Goal: Information Seeking & Learning: Learn about a topic

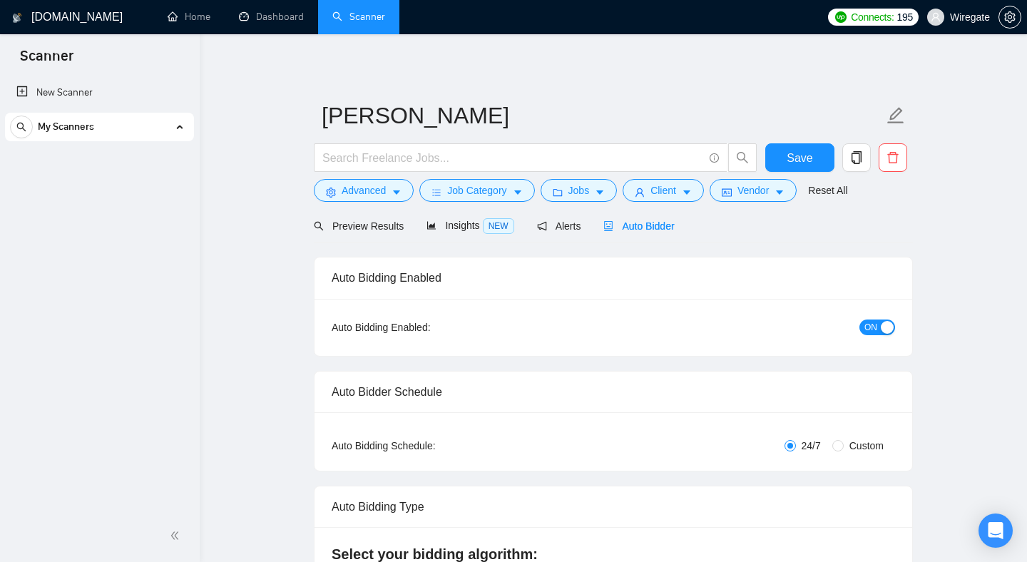
checkbox input "true"
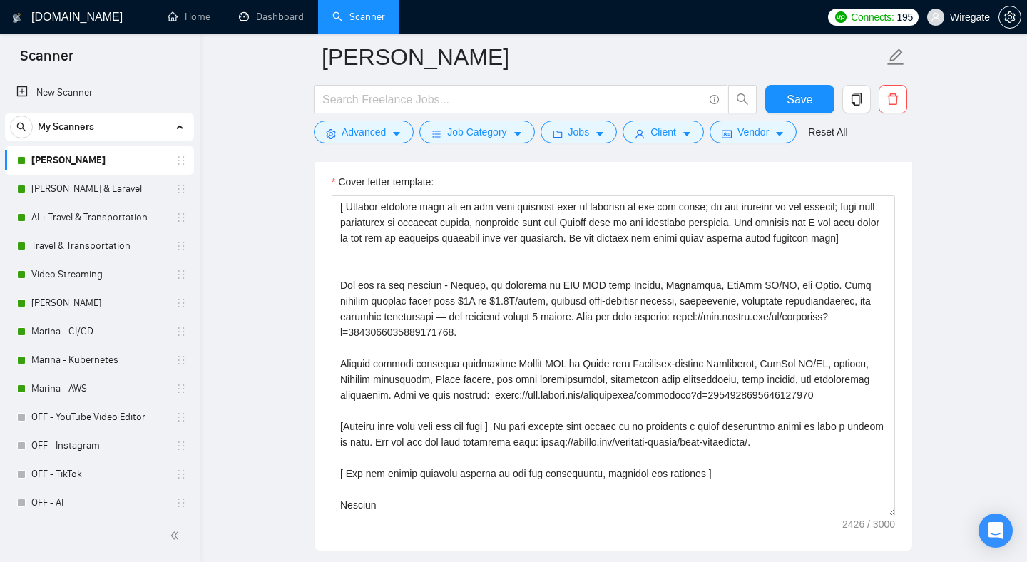
scroll to position [1258, 0]
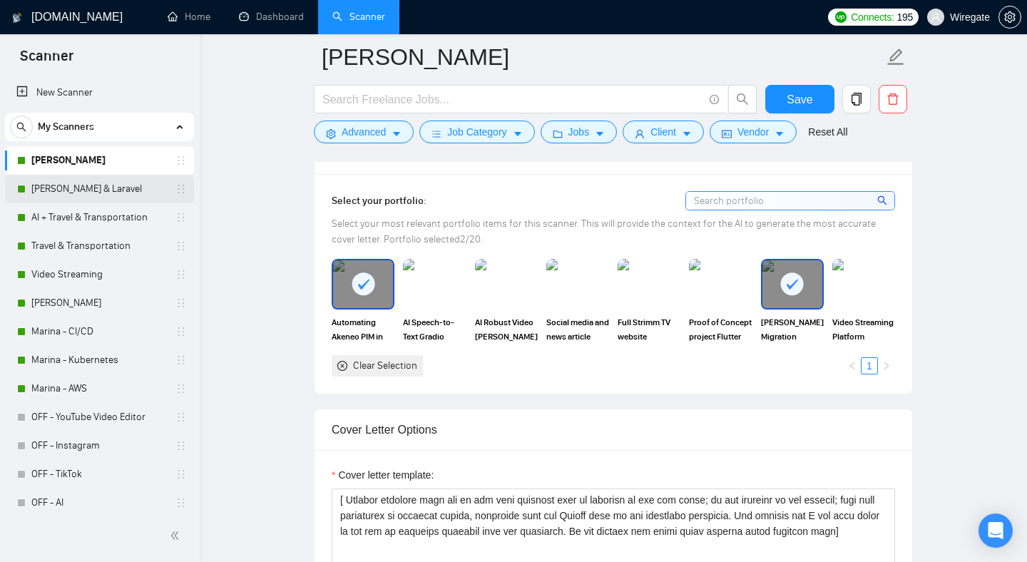
click at [58, 195] on link "[PERSON_NAME] & Laravel" at bounding box center [98, 189] width 135 height 29
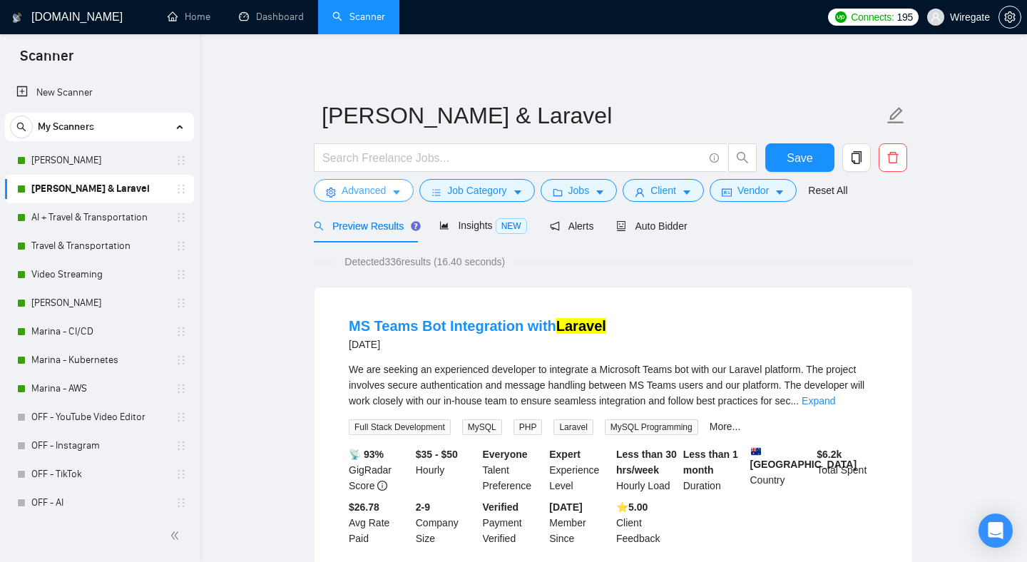
click at [347, 185] on span "Advanced" at bounding box center [364, 191] width 44 height 16
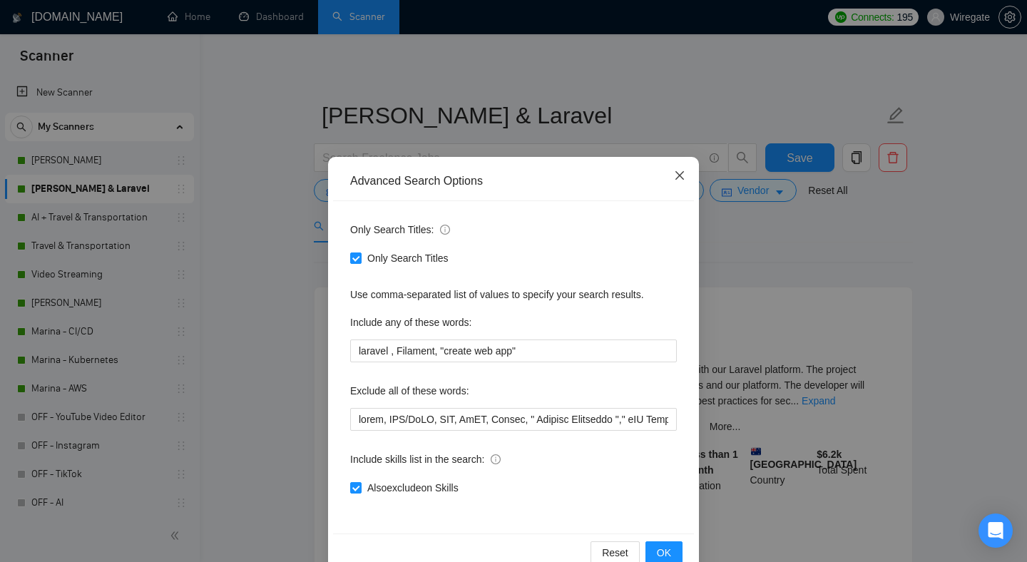
click at [680, 179] on icon "close" at bounding box center [679, 175] width 11 height 11
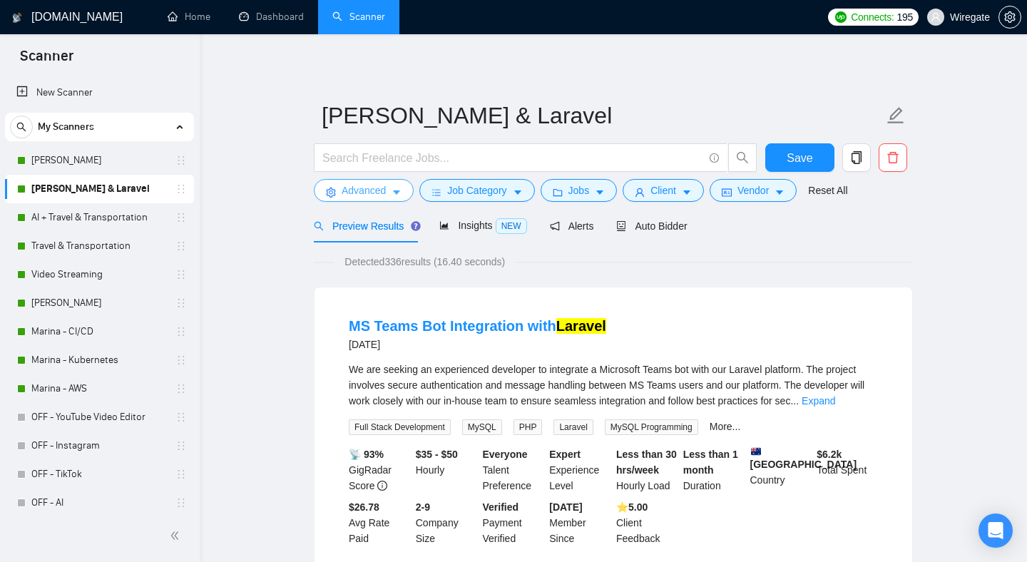
click at [385, 198] on span "Advanced" at bounding box center [364, 191] width 44 height 16
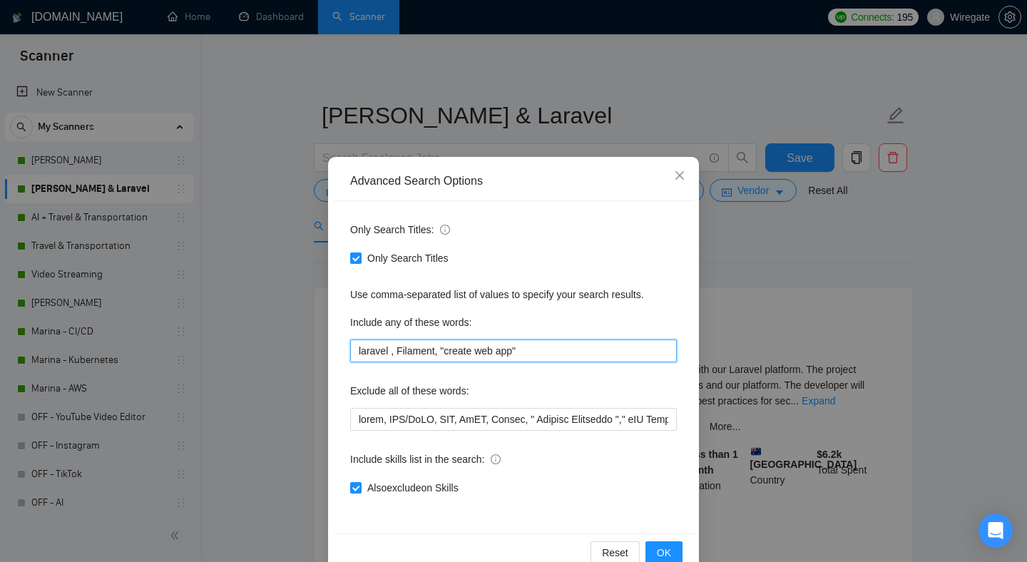
click at [396, 349] on input "laravel , Filament, "create web app"" at bounding box center [513, 350] width 327 height 23
click at [682, 172] on icon "close" at bounding box center [679, 175] width 11 height 11
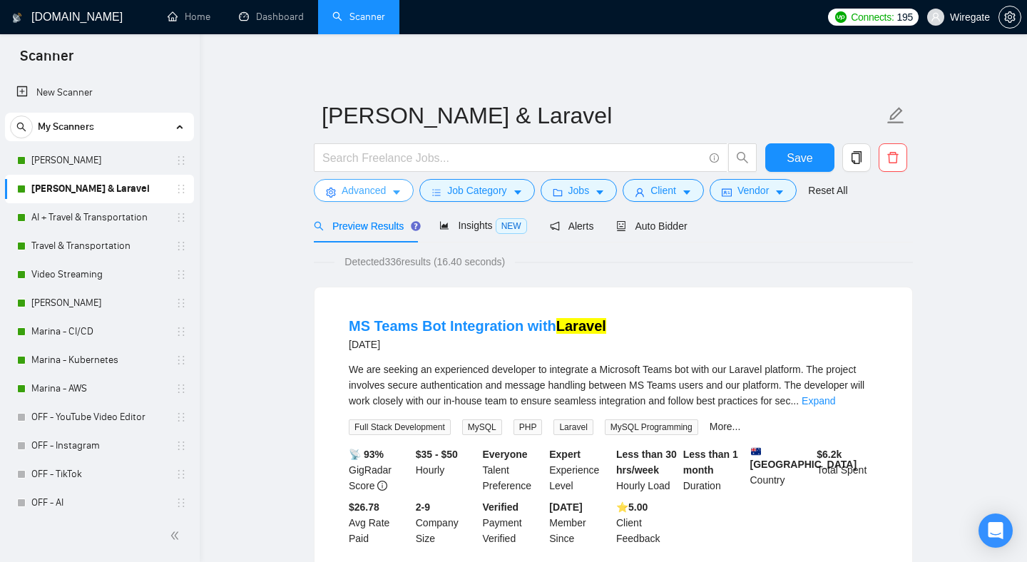
click at [406, 183] on button "Advanced" at bounding box center [364, 190] width 100 height 23
click at [520, 198] on icon "caret-down" at bounding box center [518, 193] width 10 height 10
click at [398, 180] on button "Advanced" at bounding box center [364, 190] width 100 height 23
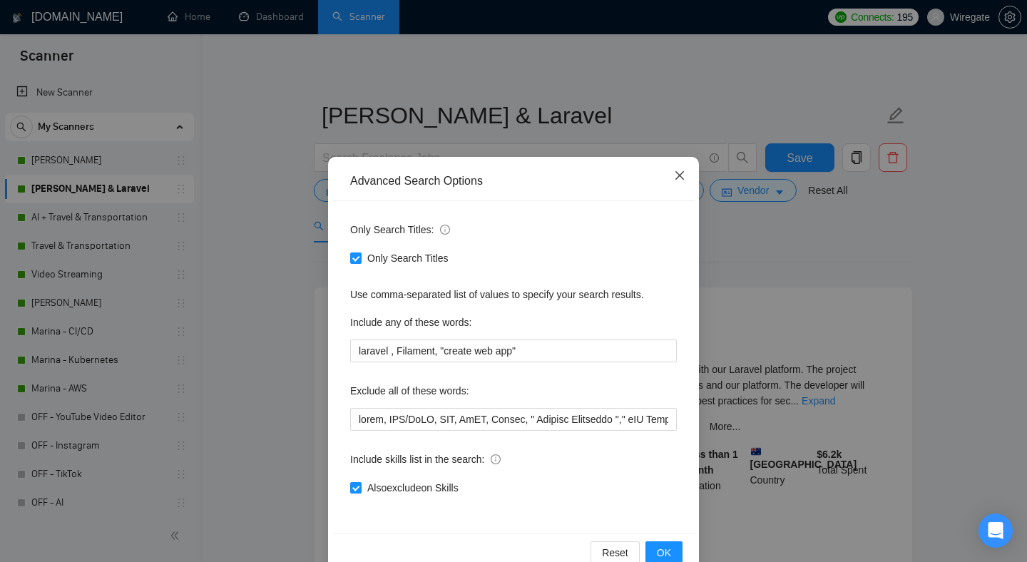
click at [670, 178] on span "Close" at bounding box center [679, 176] width 39 height 39
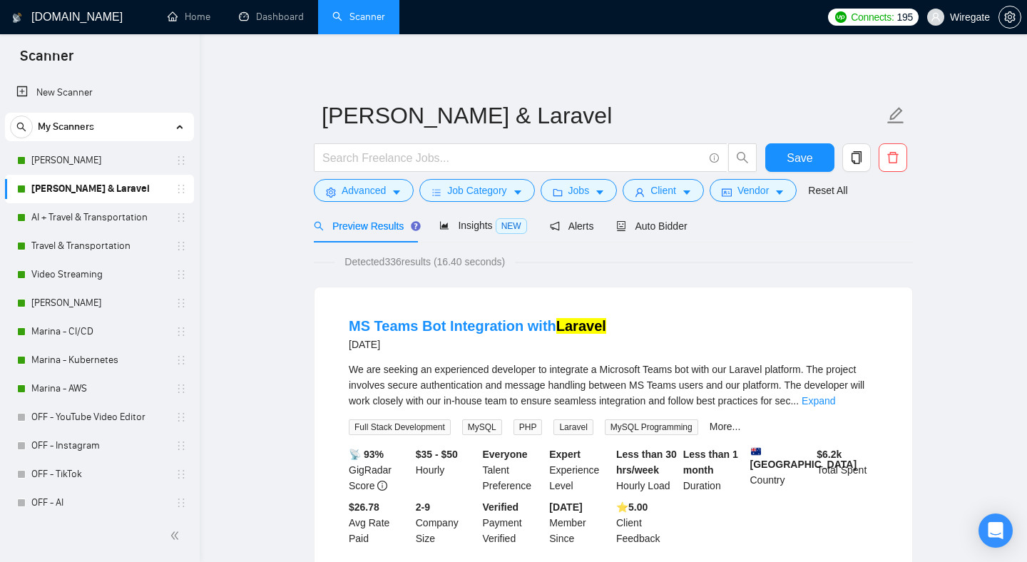
click at [496, 203] on form "[PERSON_NAME] -Filament & Laravel Save Advanced Job Category Jobs Client Vendor…" at bounding box center [613, 151] width 599 height 116
click at [487, 190] on span "Job Category" at bounding box center [476, 191] width 59 height 16
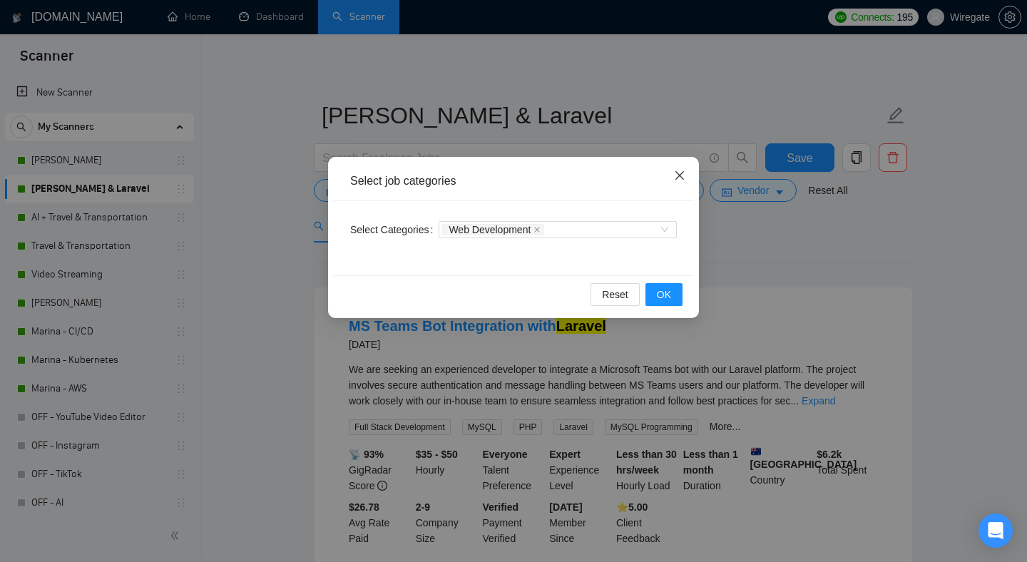
click at [682, 170] on icon "close" at bounding box center [679, 175] width 11 height 11
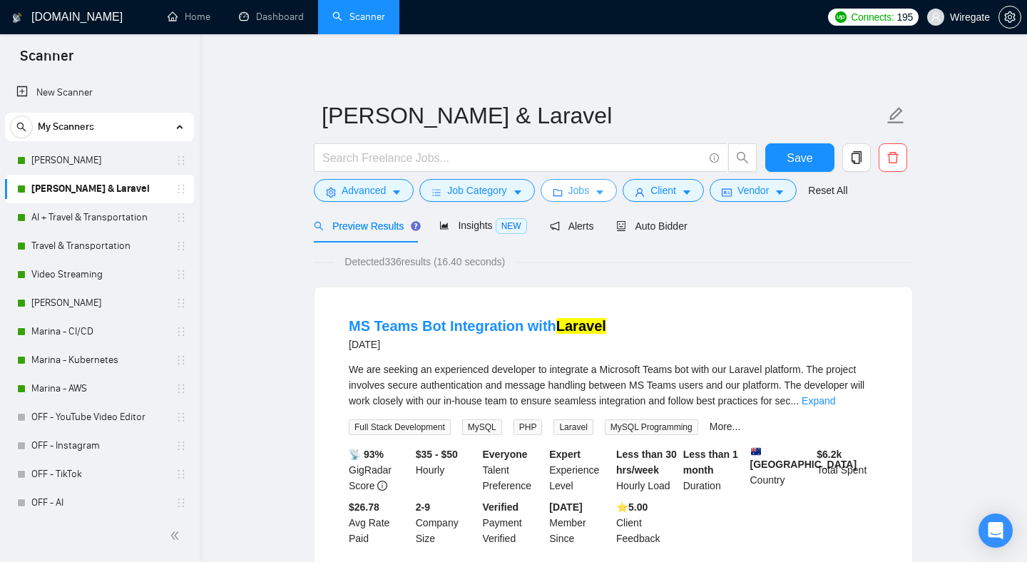
click at [610, 188] on button "Jobs" at bounding box center [579, 190] width 77 height 23
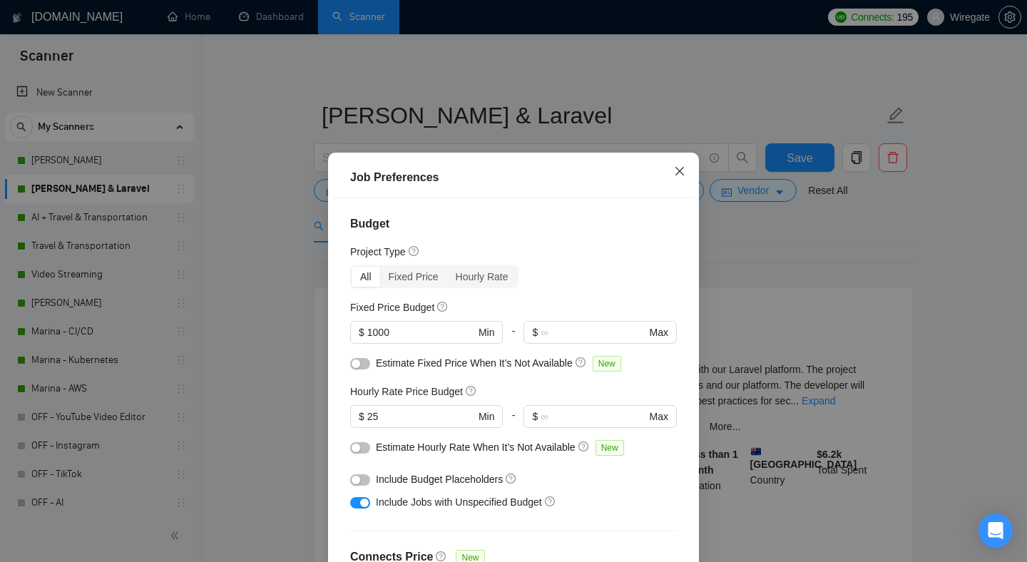
click at [689, 165] on span "Close" at bounding box center [679, 172] width 39 height 39
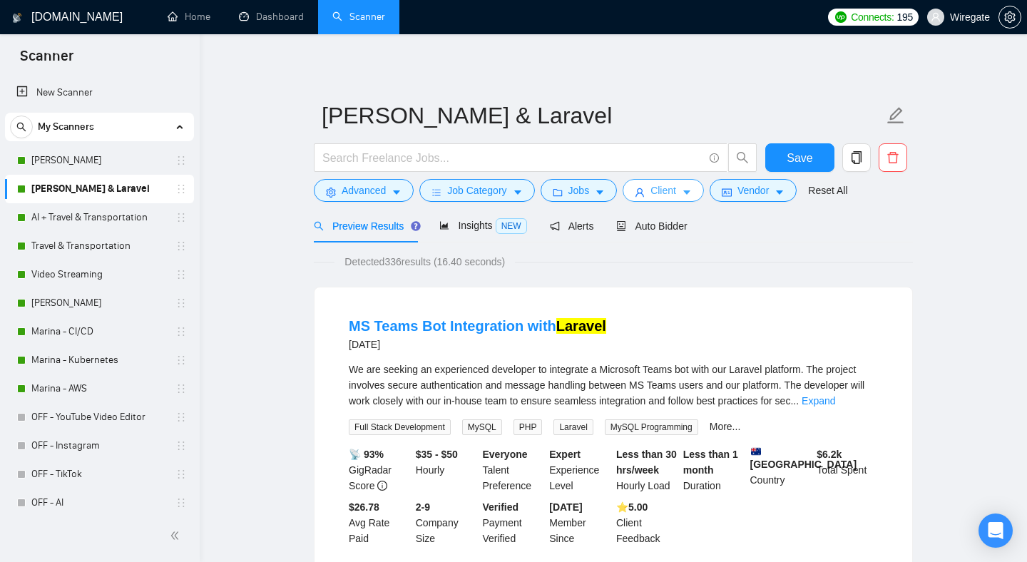
click at [676, 192] on span "Client" at bounding box center [663, 191] width 26 height 16
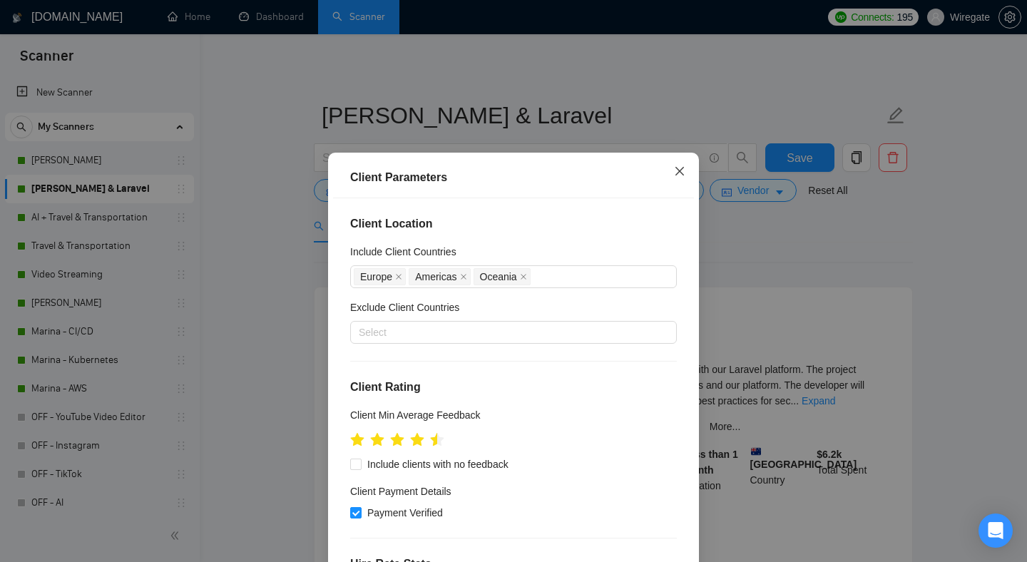
click at [685, 175] on span "Close" at bounding box center [679, 172] width 39 height 39
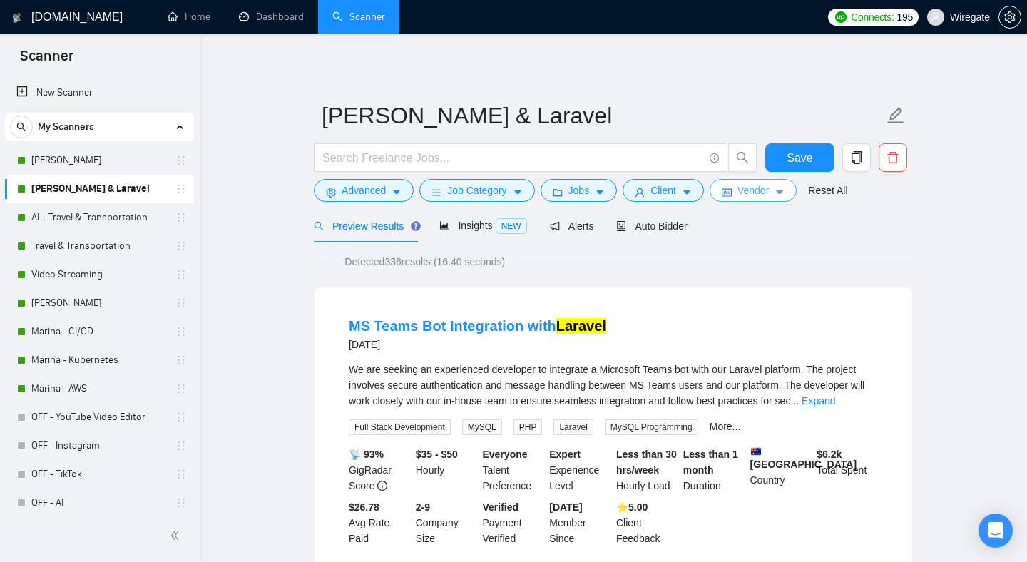
click at [737, 184] on button "Vendor" at bounding box center [752, 190] width 87 height 23
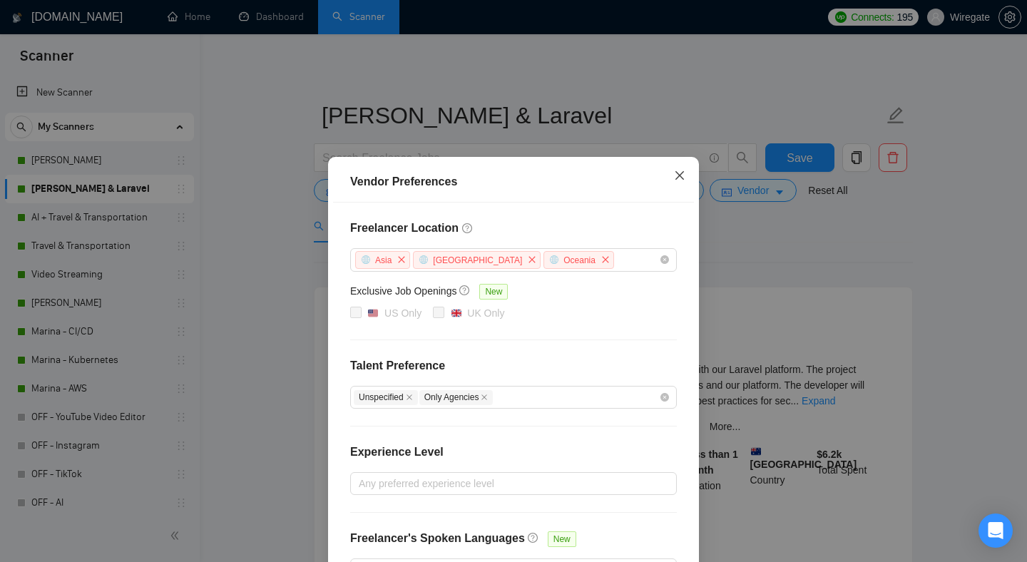
click at [682, 173] on icon "close" at bounding box center [679, 175] width 11 height 11
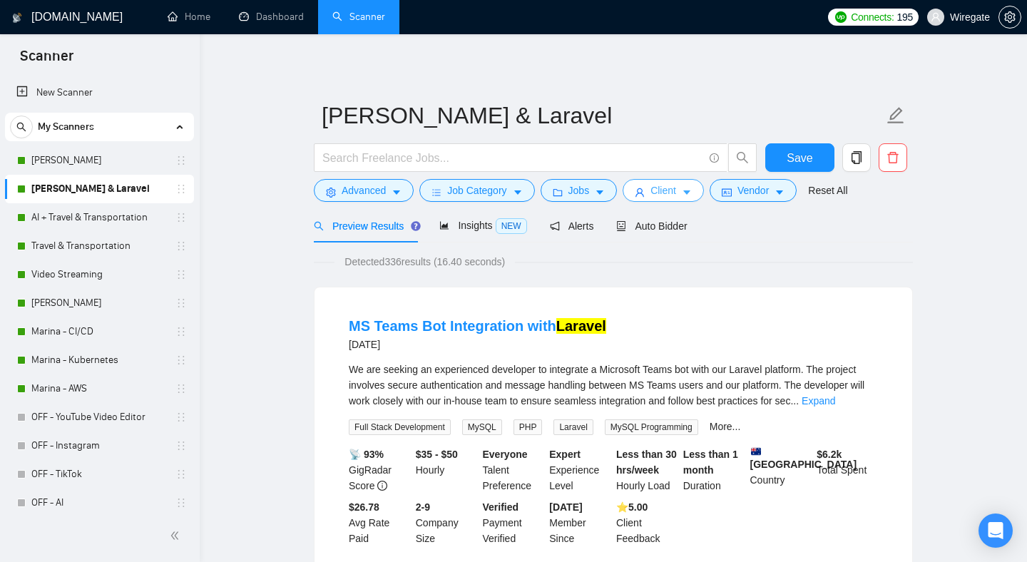
click at [644, 188] on icon "user" at bounding box center [639, 192] width 9 height 9
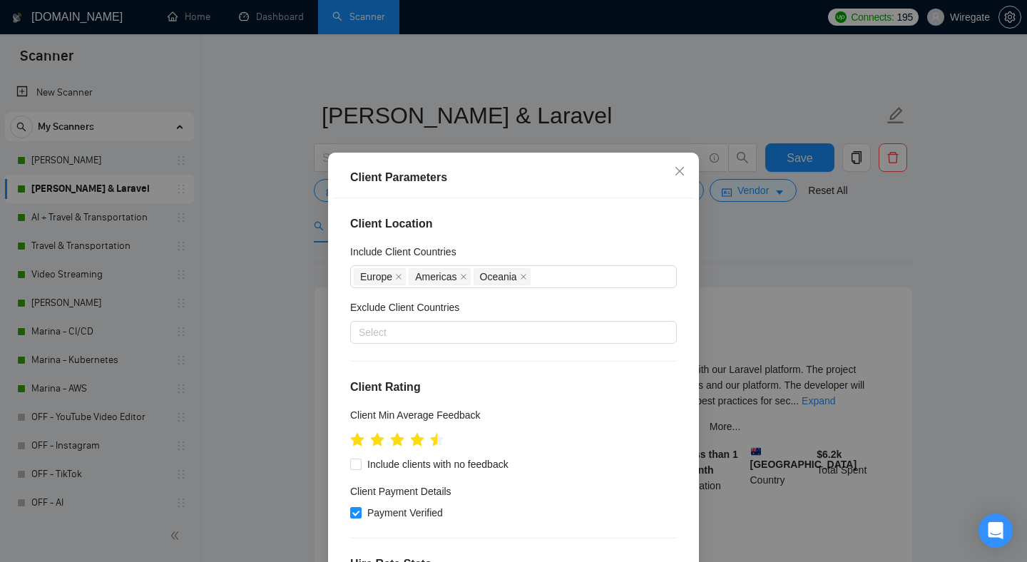
click at [406, 224] on h4 "Client Location" at bounding box center [513, 223] width 327 height 17
copy h4 "Client Location"
click at [677, 170] on icon "close" at bounding box center [679, 170] width 11 height 11
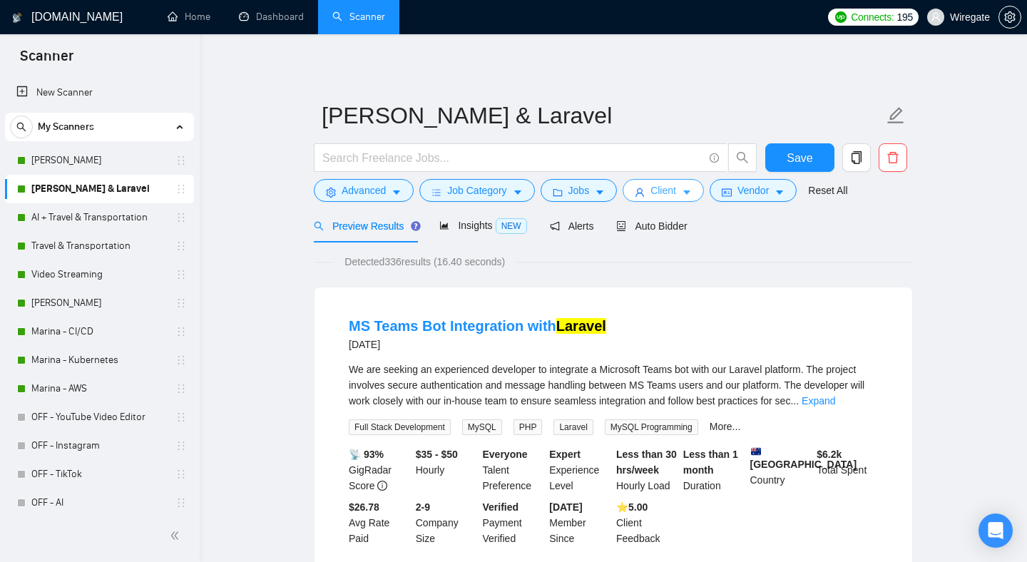
click at [699, 194] on button "Client" at bounding box center [663, 190] width 81 height 23
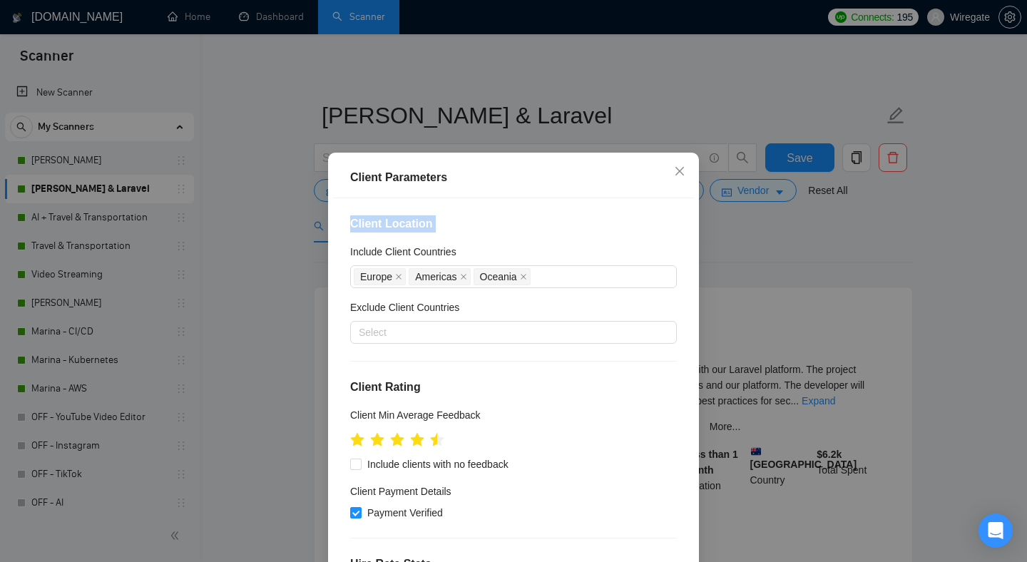
click at [891, 243] on div "Client Parameters Client Location Include Client Countries [GEOGRAPHIC_DATA] [G…" at bounding box center [513, 281] width 1027 height 562
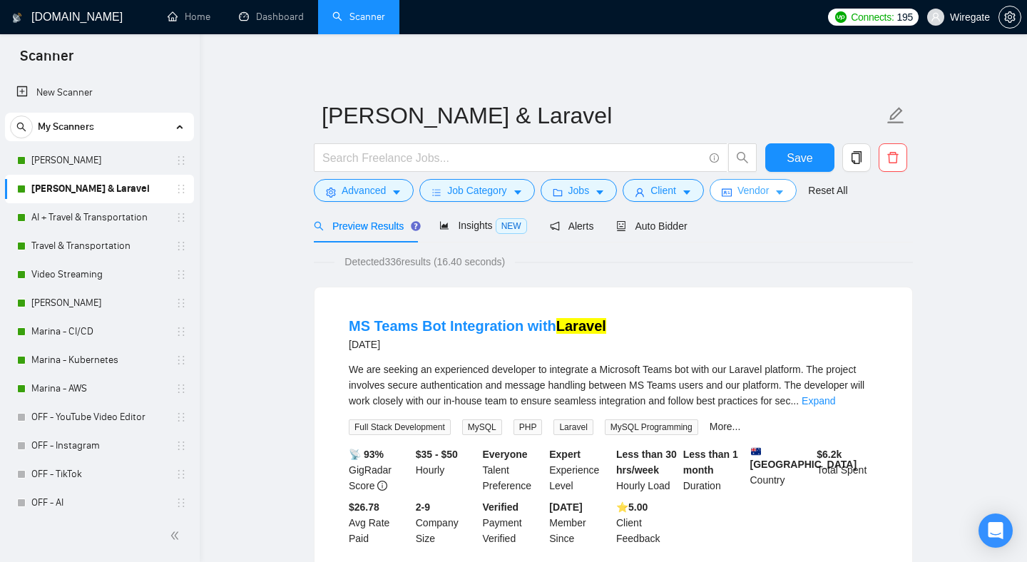
click at [787, 198] on button "Vendor" at bounding box center [752, 190] width 87 height 23
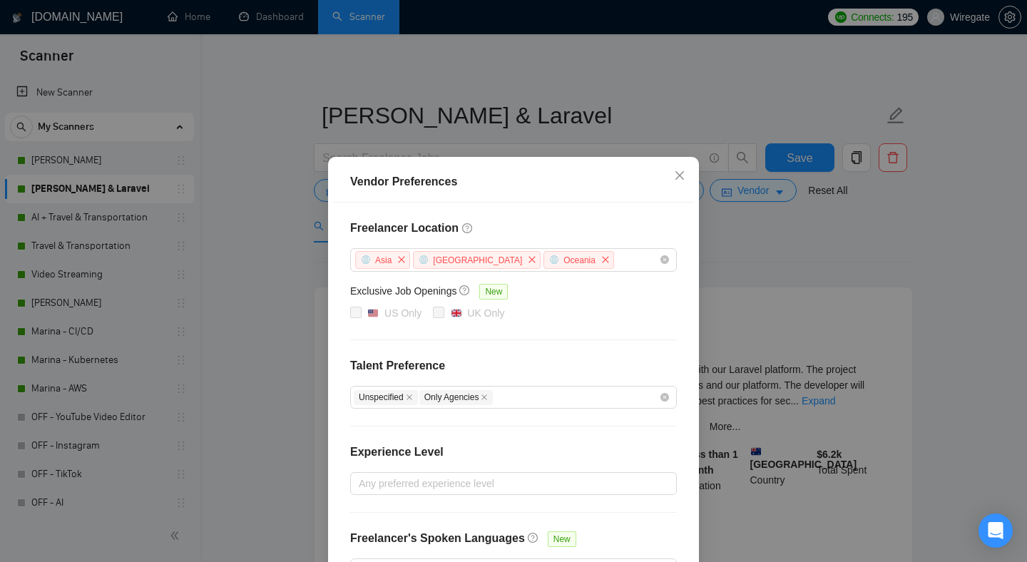
click at [855, 273] on div "Vendor Preferences Freelancer Location [GEOGRAPHIC_DATA] [GEOGRAPHIC_DATA] [GEO…" at bounding box center [513, 281] width 1027 height 562
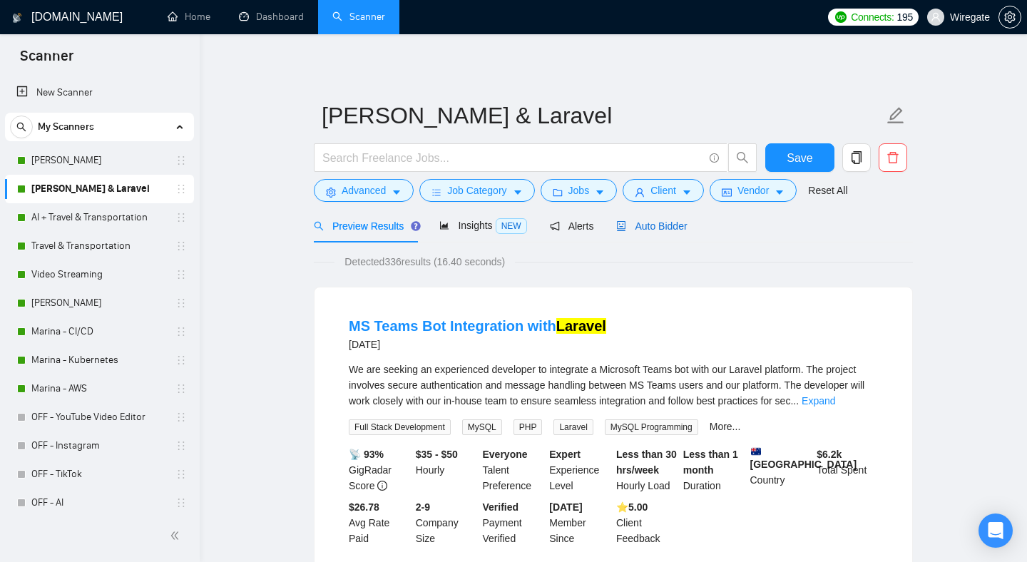
click at [649, 223] on span "Auto Bidder" at bounding box center [651, 225] width 71 height 11
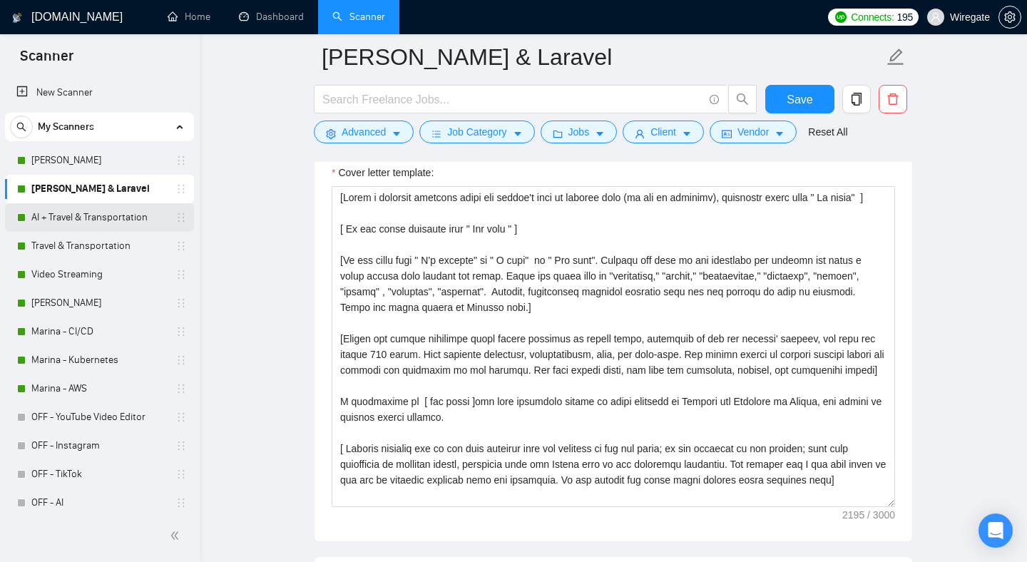
click at [94, 211] on link "AI + Travel & Transportation" at bounding box center [98, 217] width 135 height 29
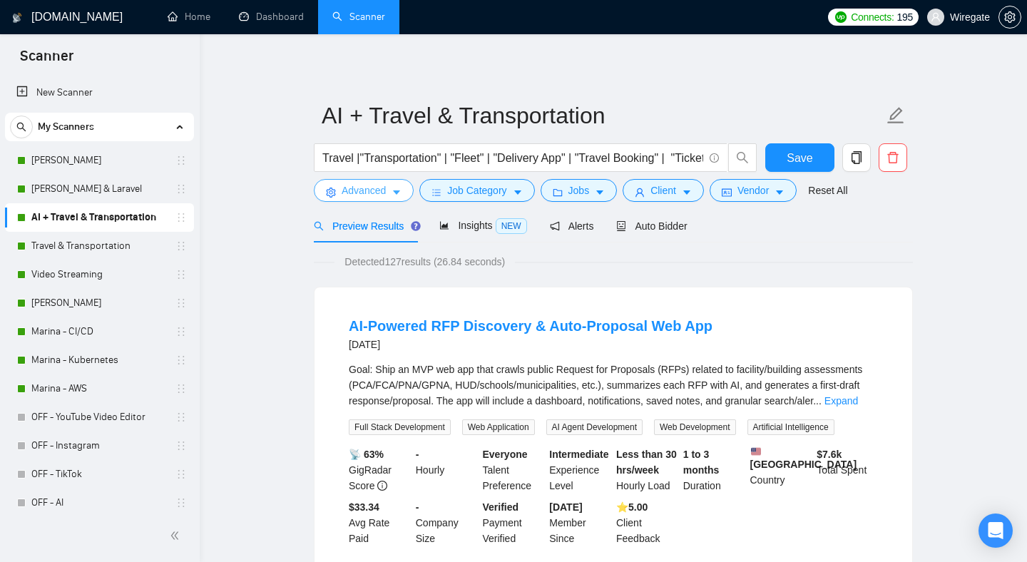
click at [396, 193] on icon "caret-down" at bounding box center [396, 193] width 7 height 4
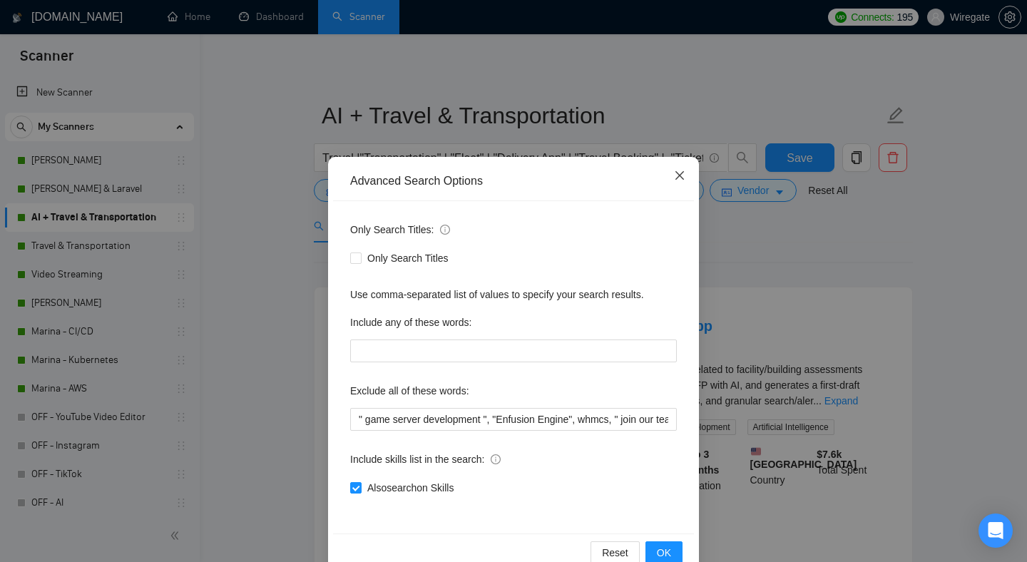
click at [687, 165] on span "Close" at bounding box center [679, 176] width 39 height 39
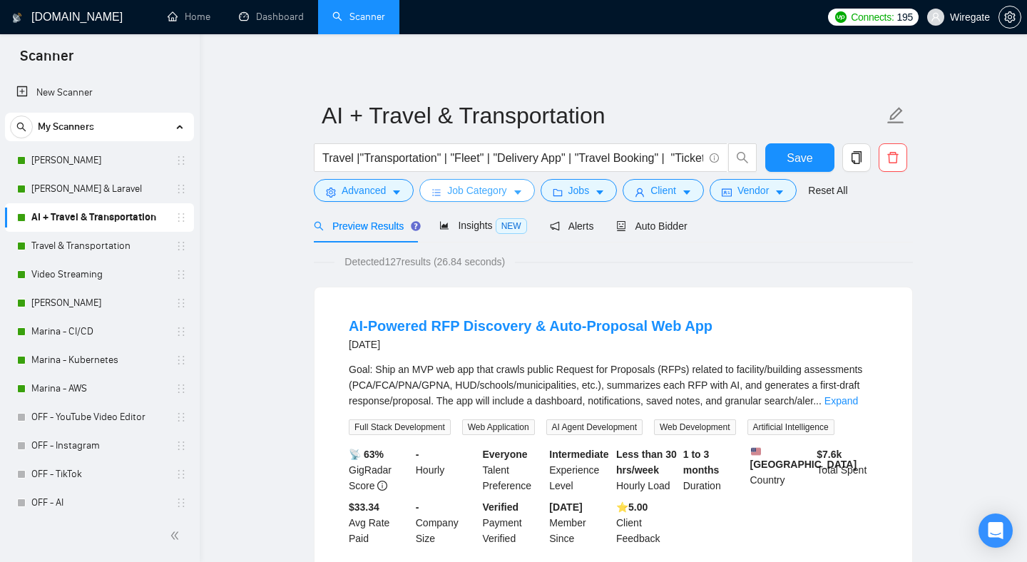
click at [491, 182] on button "Job Category" at bounding box center [476, 190] width 115 height 23
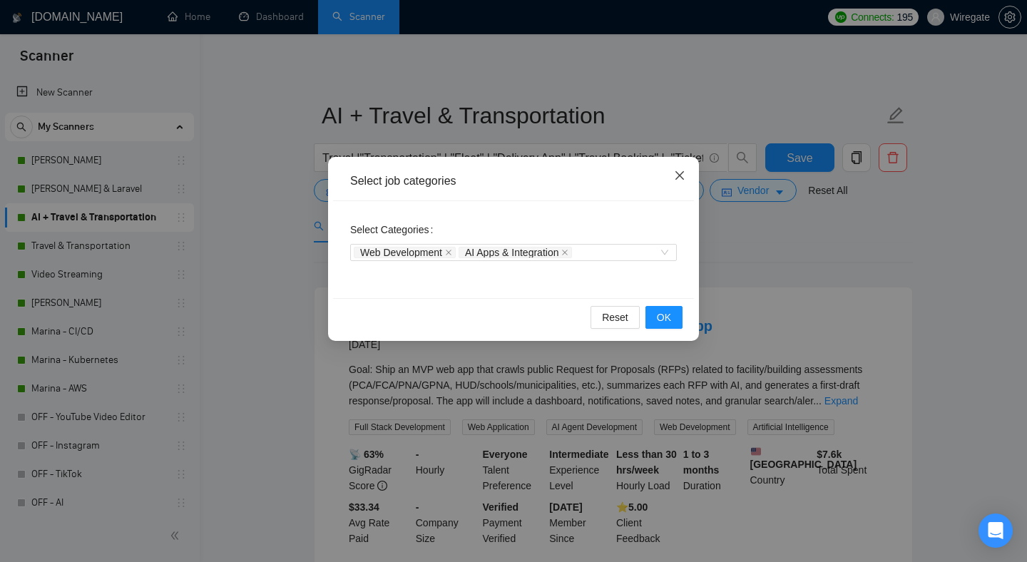
click at [680, 173] on icon "close" at bounding box center [679, 175] width 11 height 11
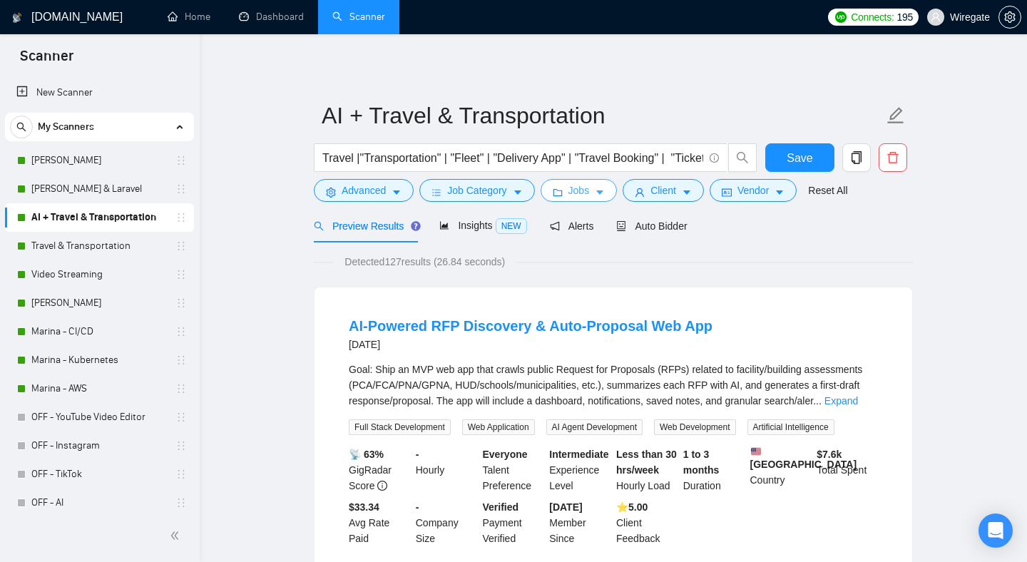
click at [585, 198] on span "Jobs" at bounding box center [578, 191] width 21 height 16
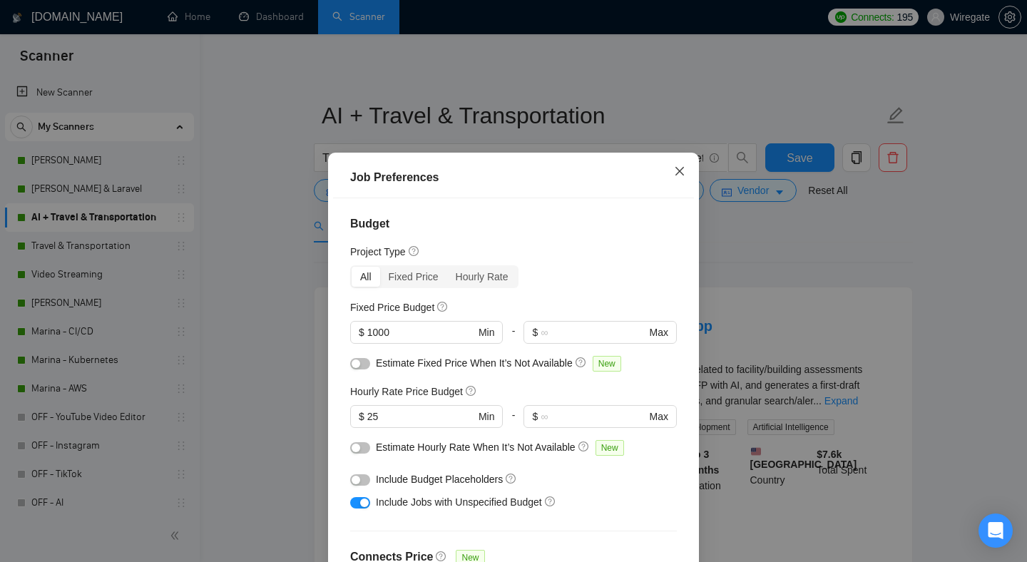
click at [675, 172] on icon "close" at bounding box center [679, 170] width 11 height 11
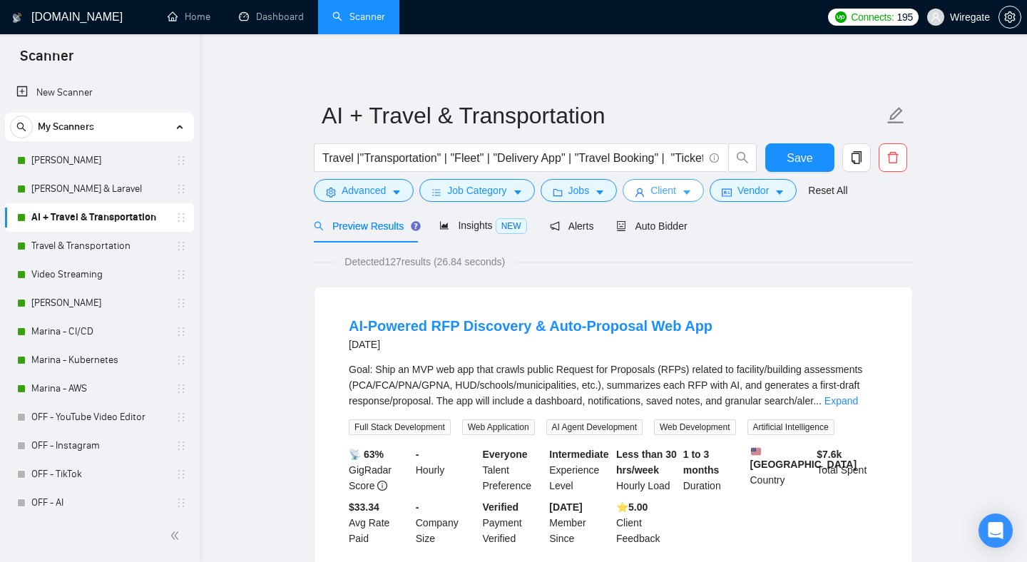
click at [670, 193] on span "Client" at bounding box center [663, 191] width 26 height 16
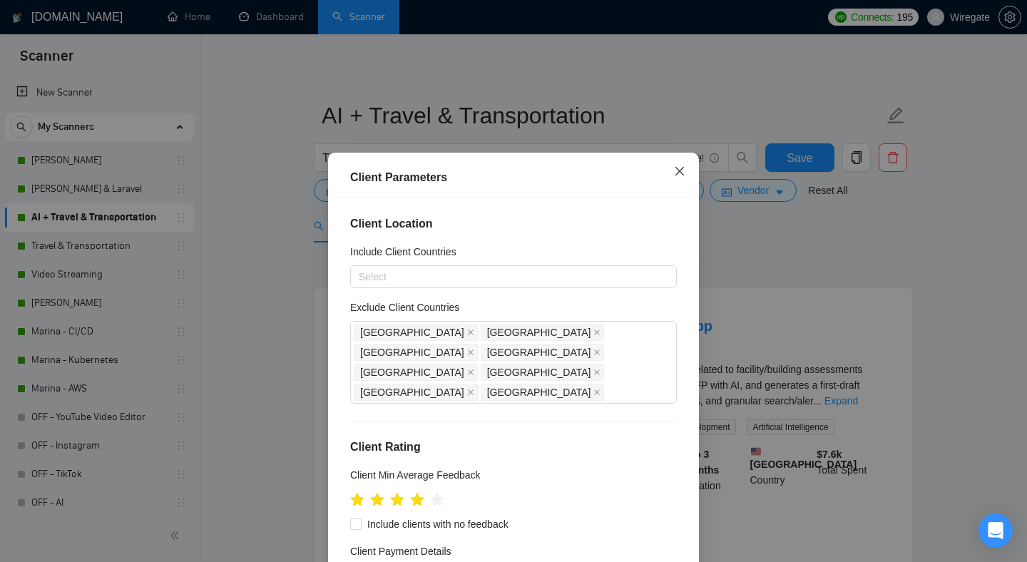
click at [682, 173] on icon "close" at bounding box center [679, 171] width 9 height 9
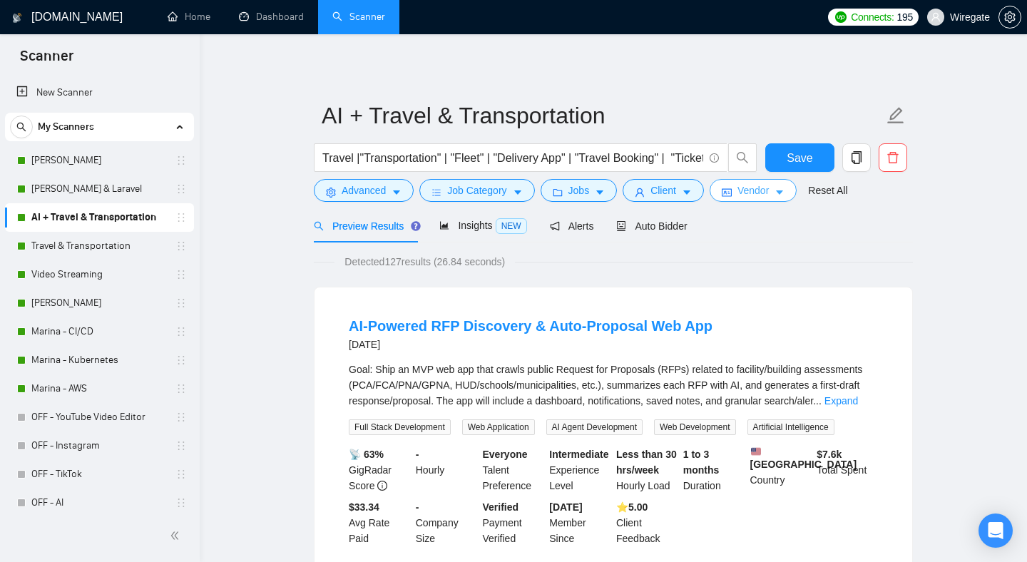
click at [732, 191] on icon "idcard" at bounding box center [727, 193] width 10 height 10
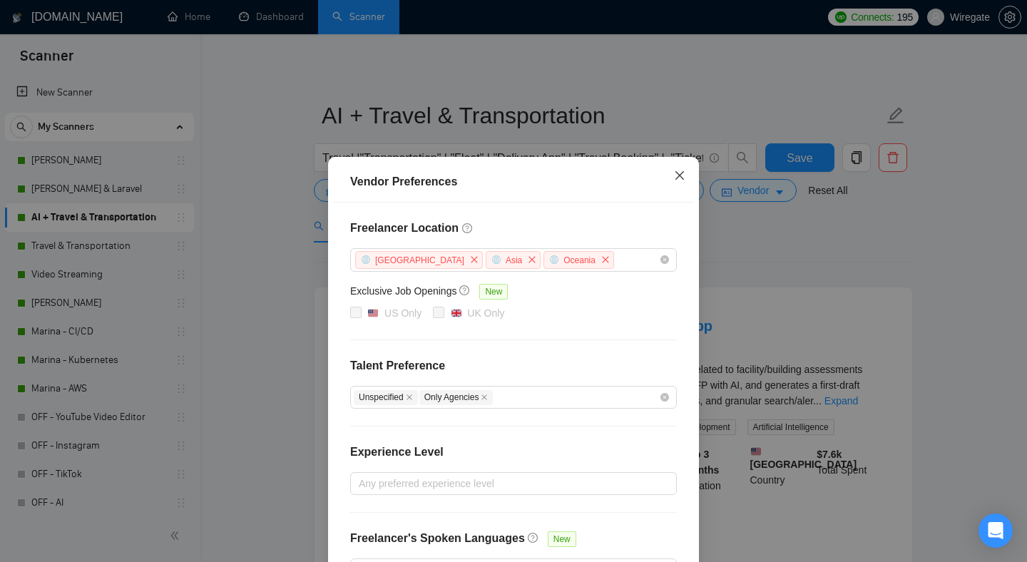
click at [683, 175] on icon "close" at bounding box center [679, 175] width 11 height 11
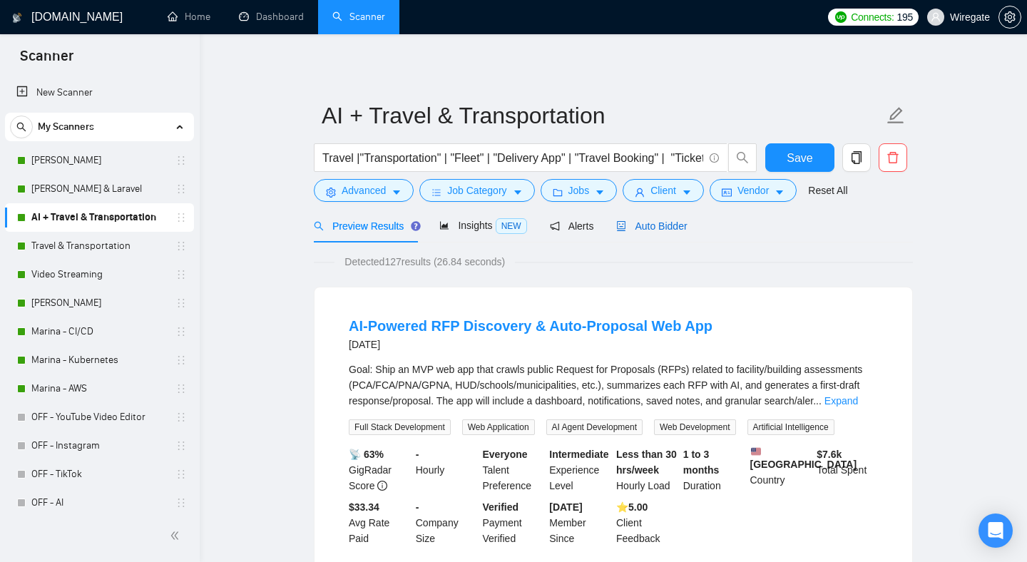
click at [665, 224] on span "Auto Bidder" at bounding box center [651, 225] width 71 height 11
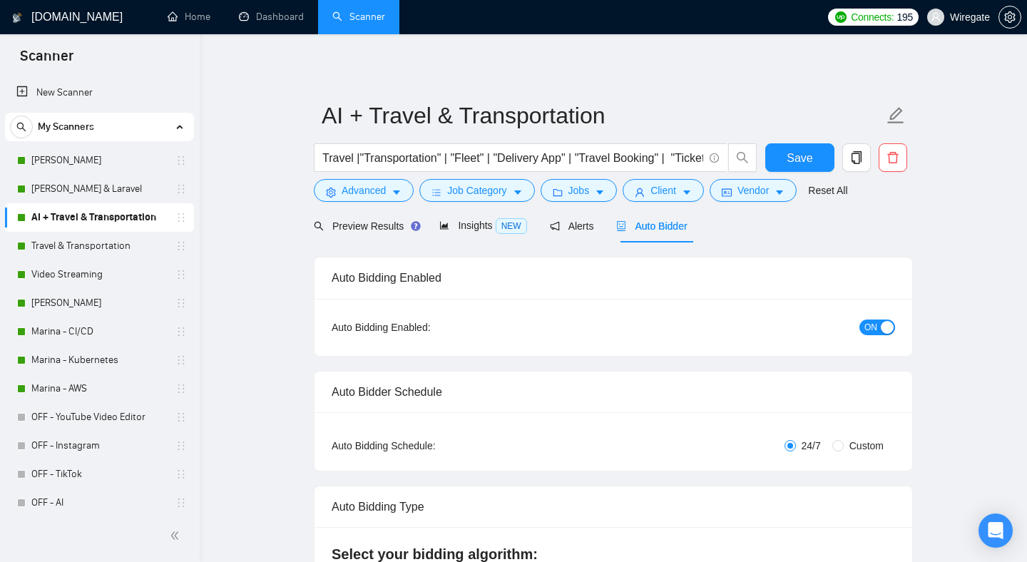
checkbox input "true"
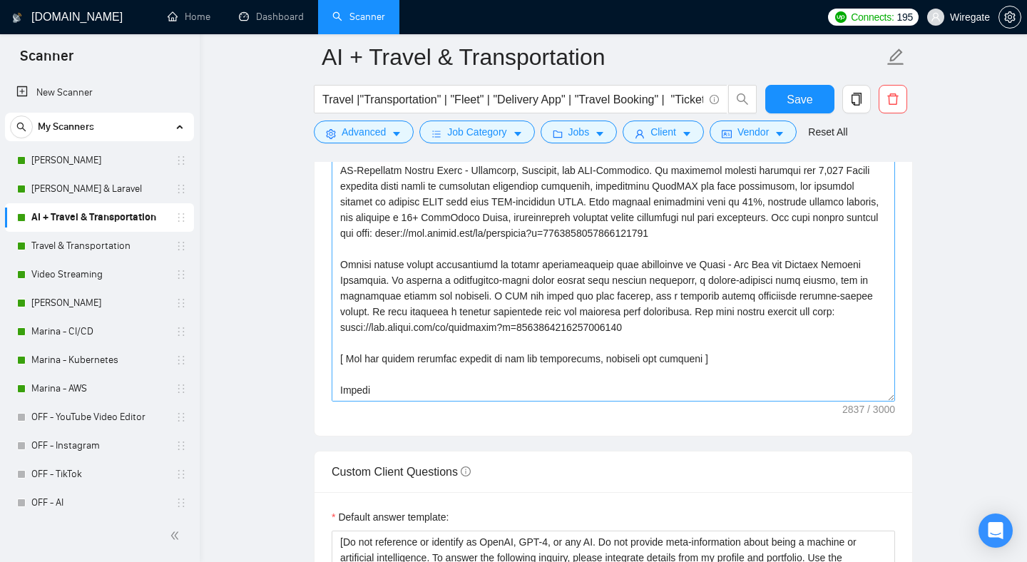
scroll to position [1668, 0]
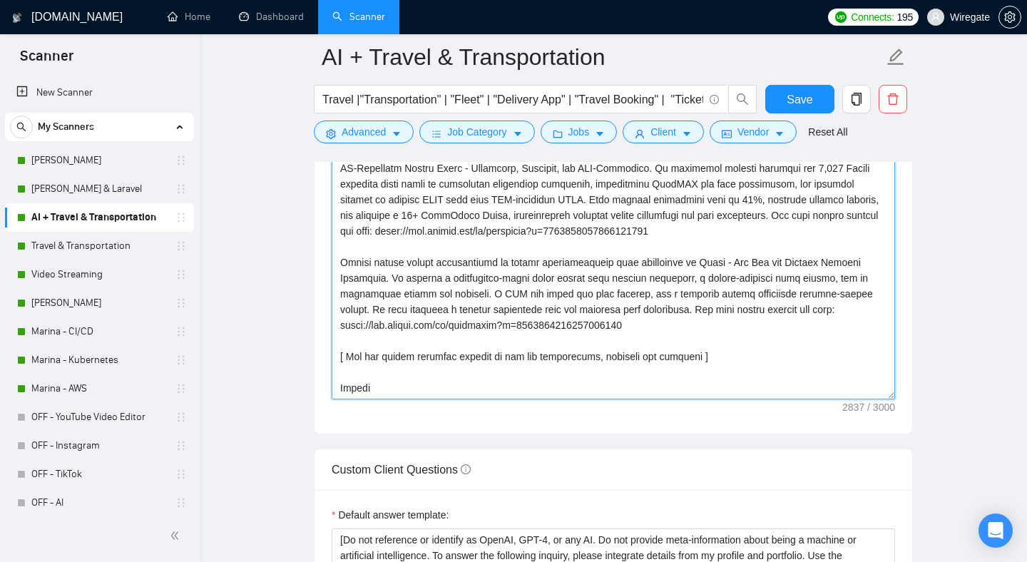
click at [644, 383] on textarea "Cover letter template:" at bounding box center [613, 238] width 563 height 321
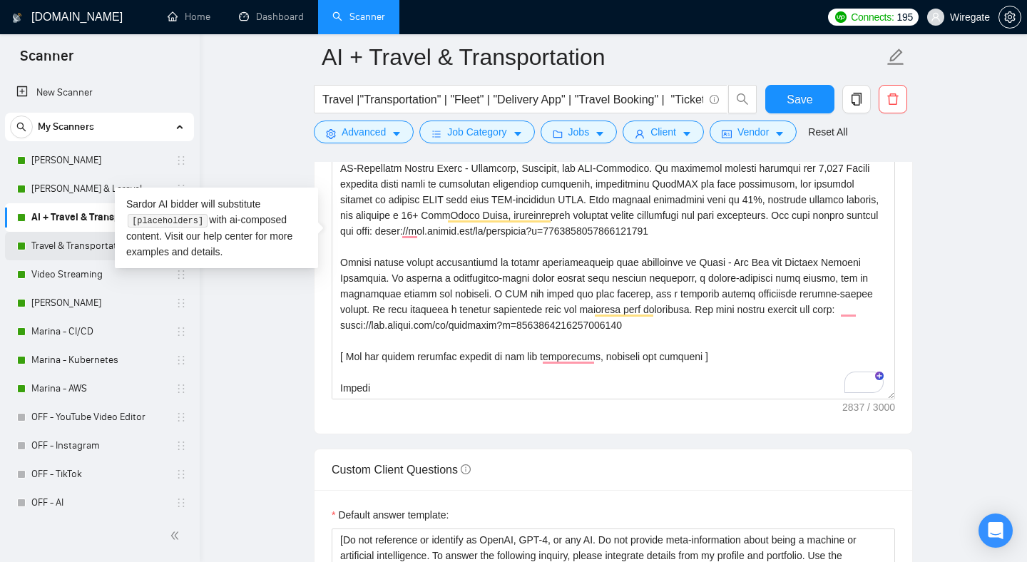
click at [68, 244] on link "Travel & Transportation" at bounding box center [98, 246] width 135 height 29
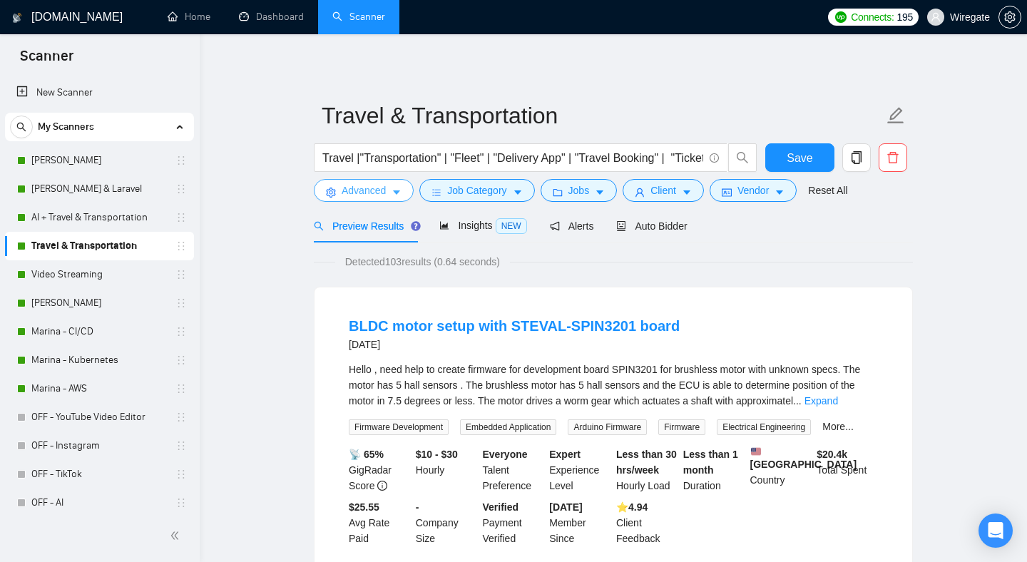
click at [336, 198] on button "Advanced" at bounding box center [364, 190] width 100 height 23
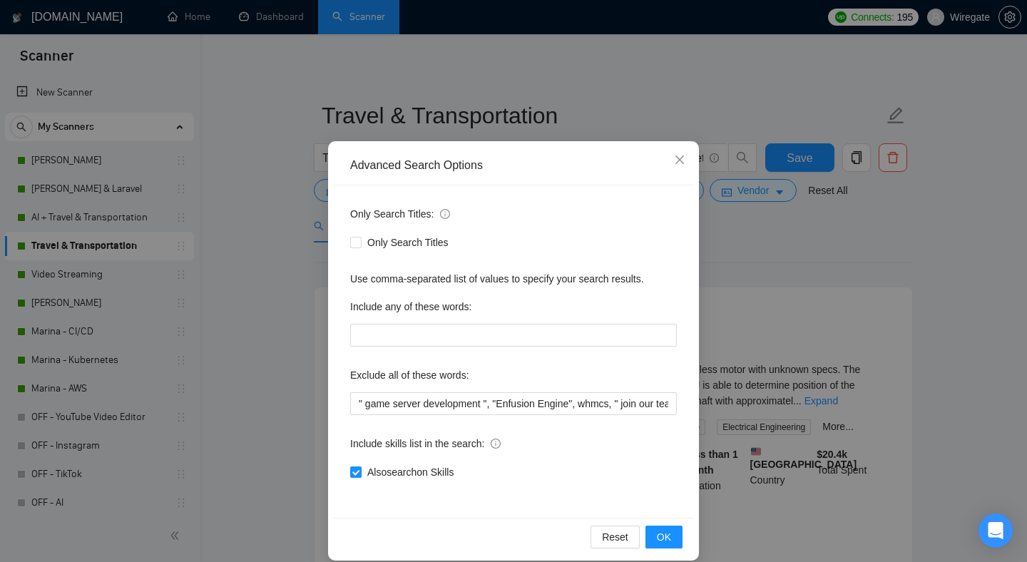
scroll to position [31, 0]
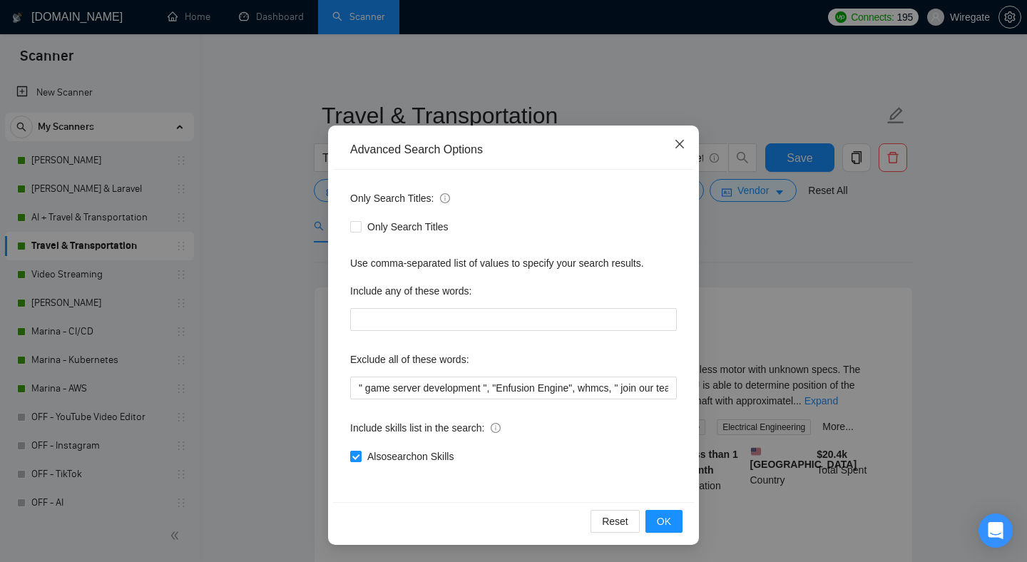
click at [677, 140] on icon "close" at bounding box center [679, 143] width 11 height 11
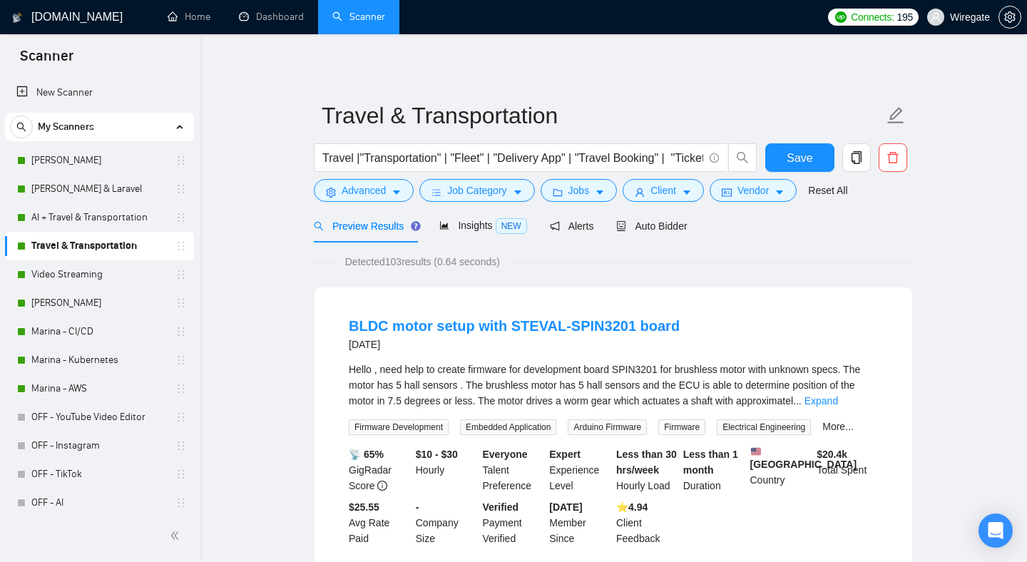
scroll to position [0, 0]
click at [465, 195] on span "Job Category" at bounding box center [476, 191] width 59 height 16
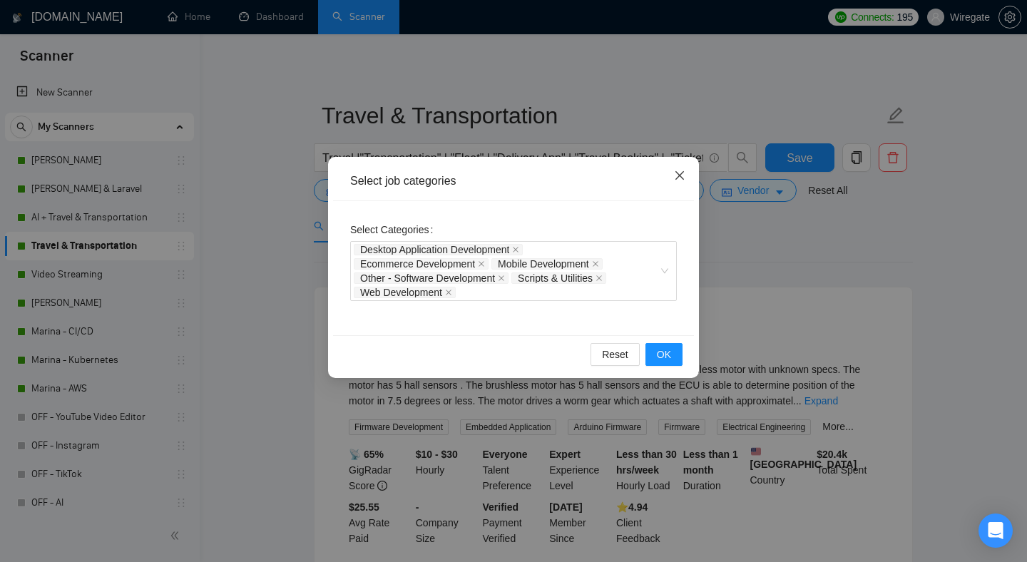
click at [676, 178] on icon "close" at bounding box center [679, 175] width 11 height 11
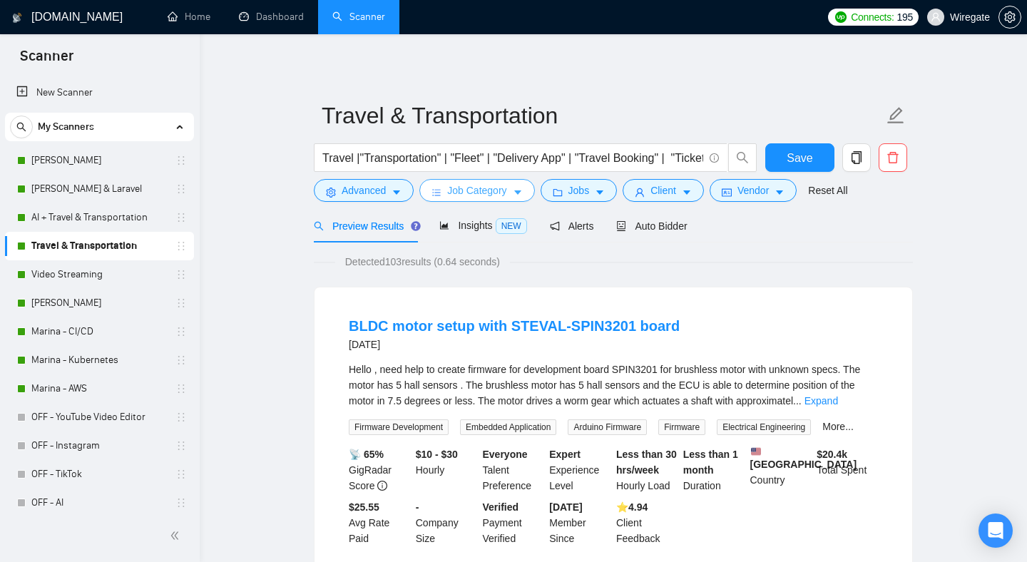
click at [517, 186] on button "Job Category" at bounding box center [476, 190] width 115 height 23
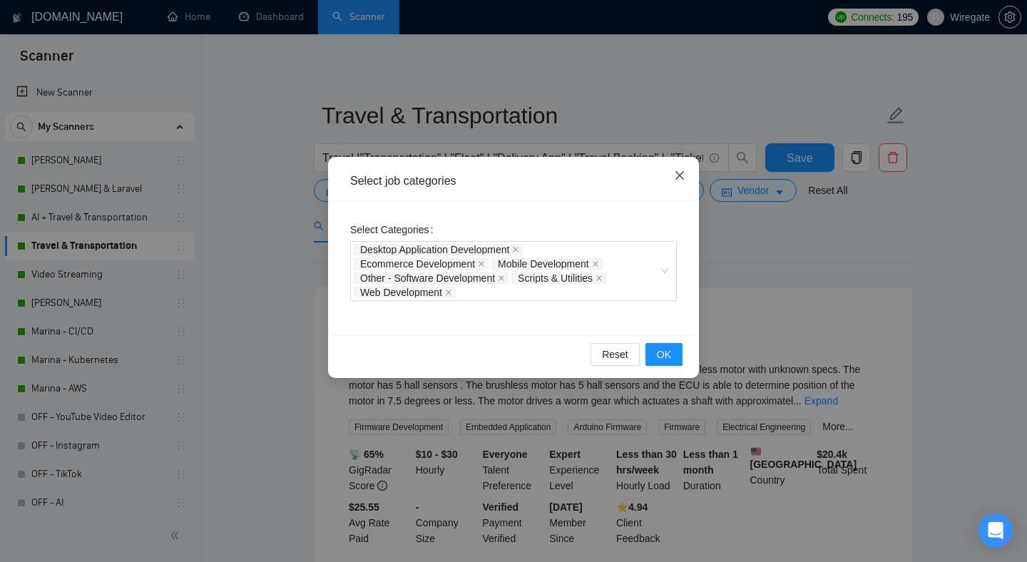
click at [685, 180] on span "Close" at bounding box center [679, 176] width 39 height 39
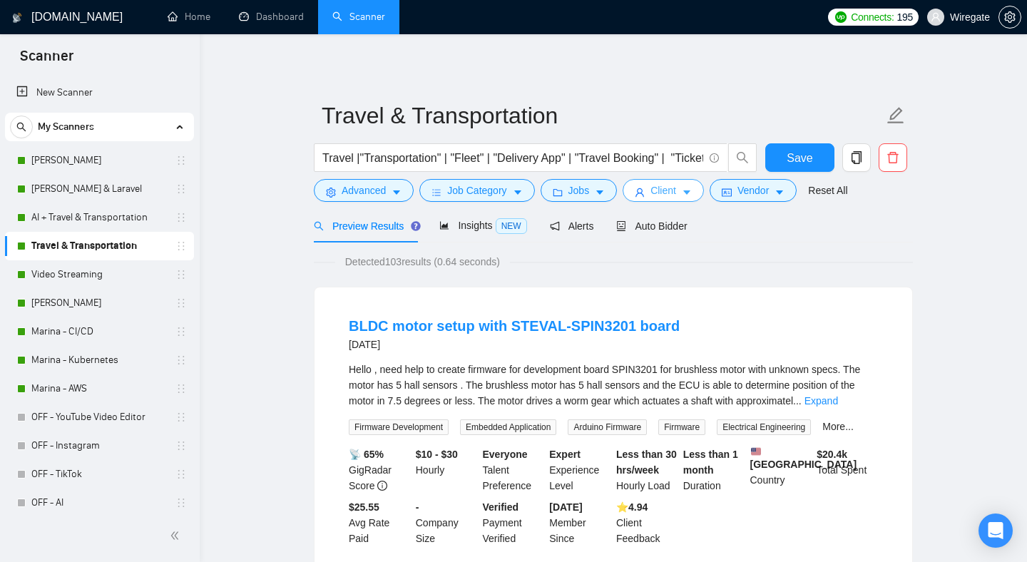
click at [654, 184] on button "Client" at bounding box center [663, 190] width 81 height 23
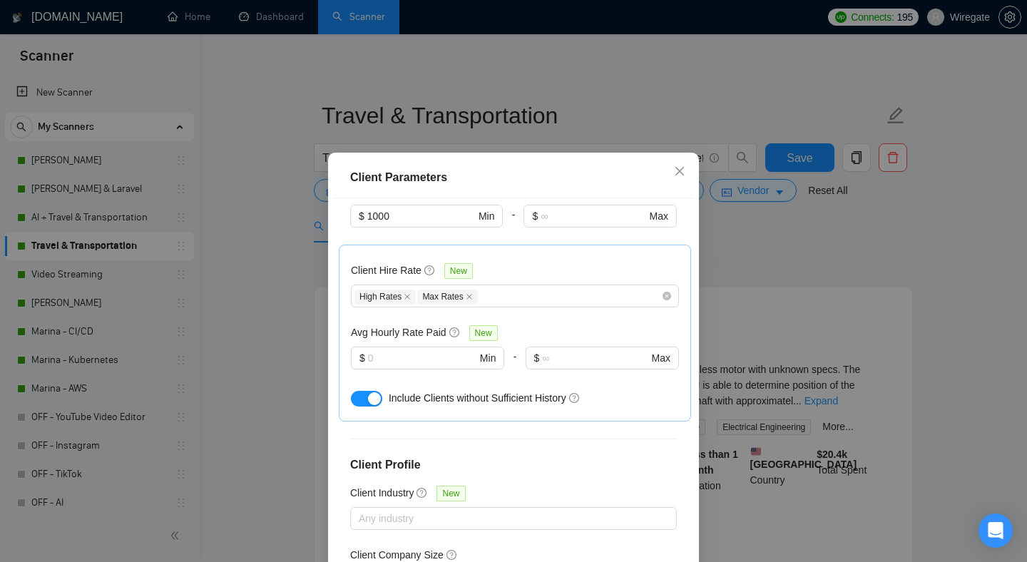
scroll to position [449, 0]
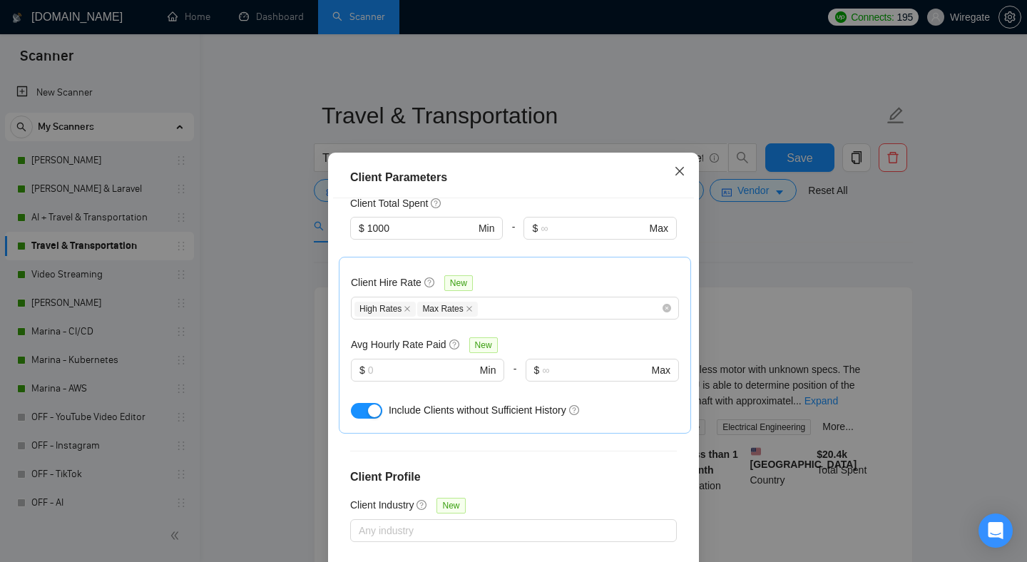
click at [676, 177] on icon "close" at bounding box center [679, 170] width 11 height 11
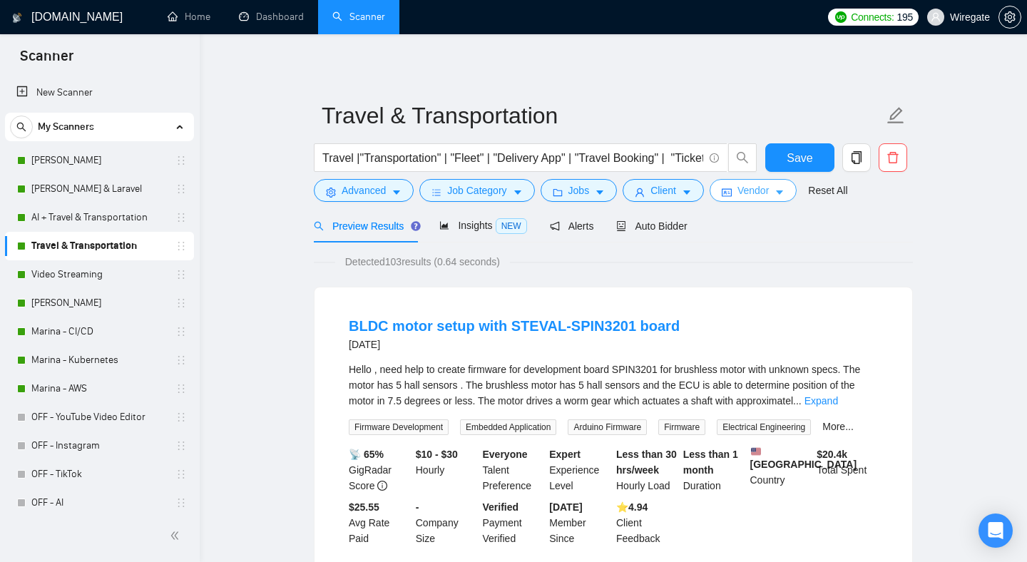
click at [769, 191] on span "Vendor" at bounding box center [752, 191] width 31 height 16
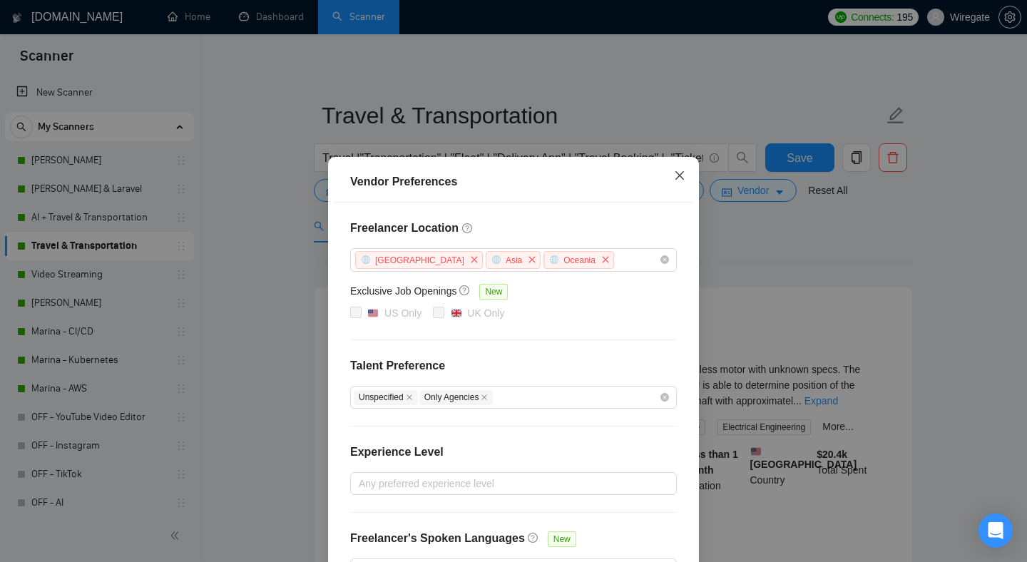
click at [681, 168] on span "Close" at bounding box center [679, 176] width 39 height 39
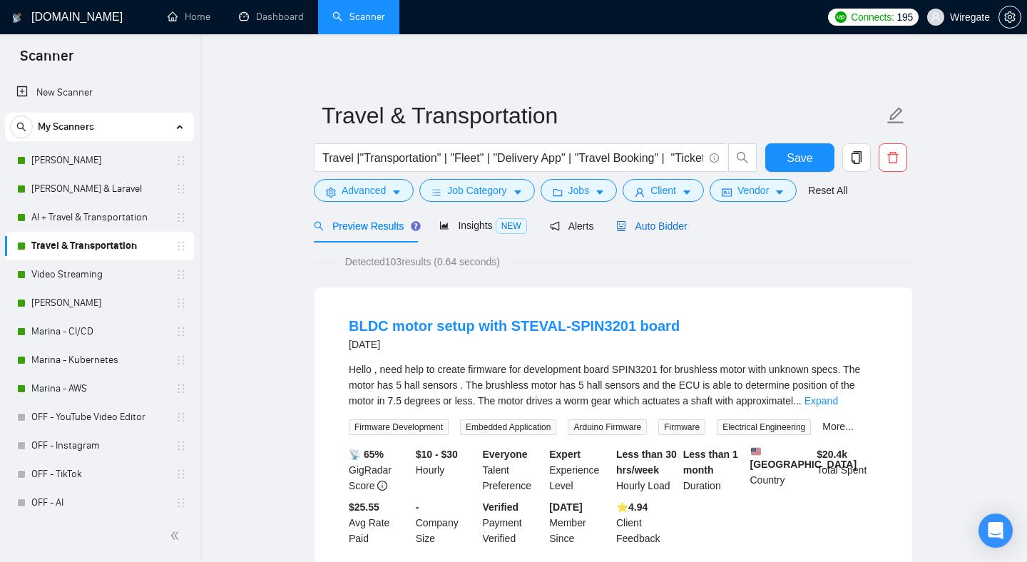
click at [642, 228] on span "Auto Bidder" at bounding box center [651, 225] width 71 height 11
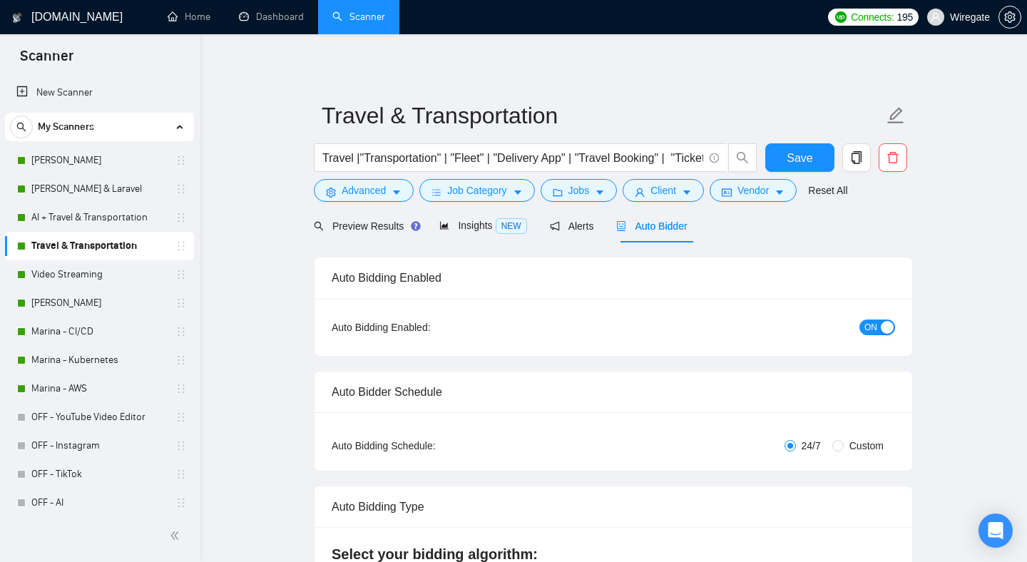
checkbox input "true"
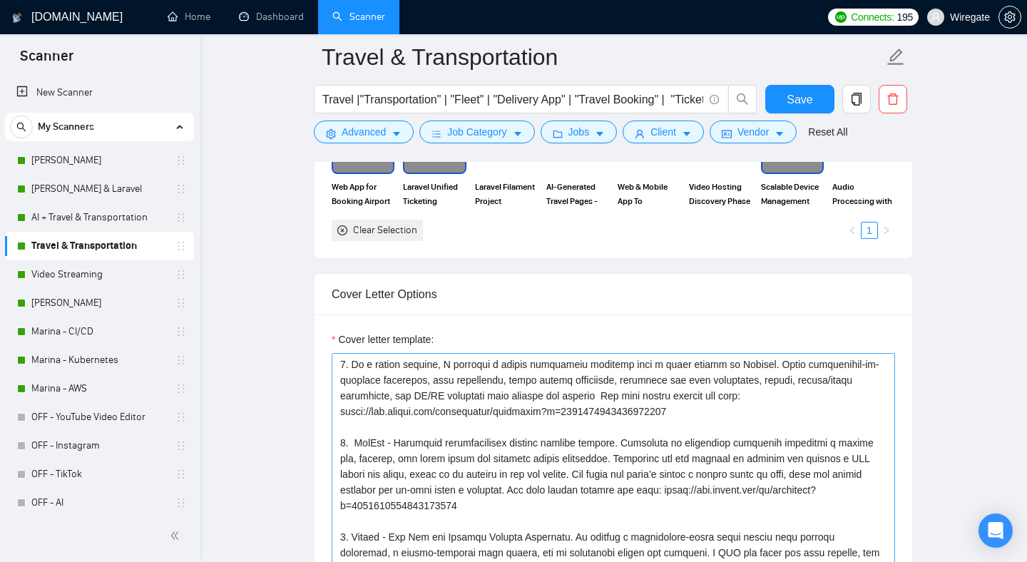
scroll to position [1326, 0]
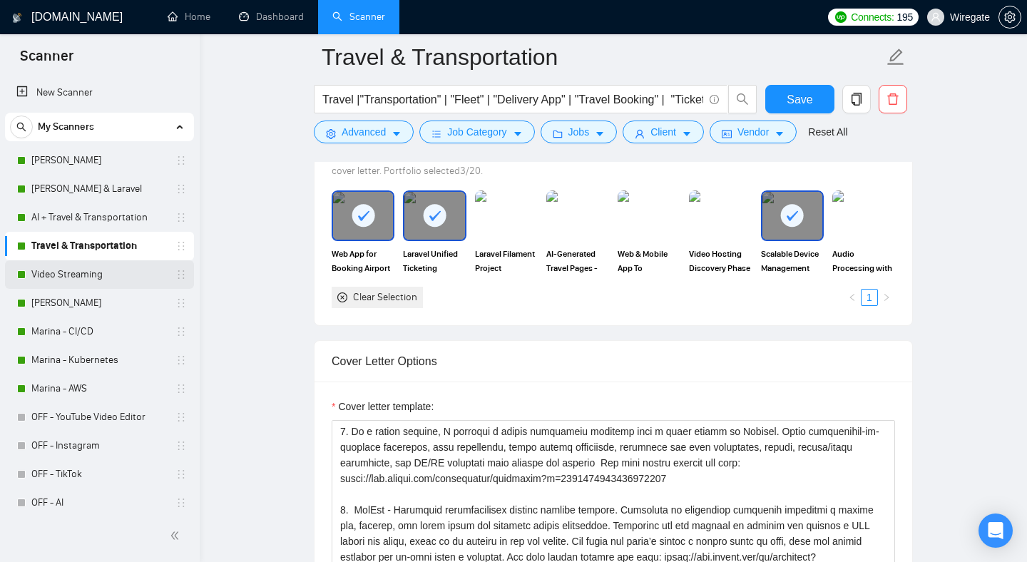
click at [107, 272] on link "Video Streaming" at bounding box center [98, 274] width 135 height 29
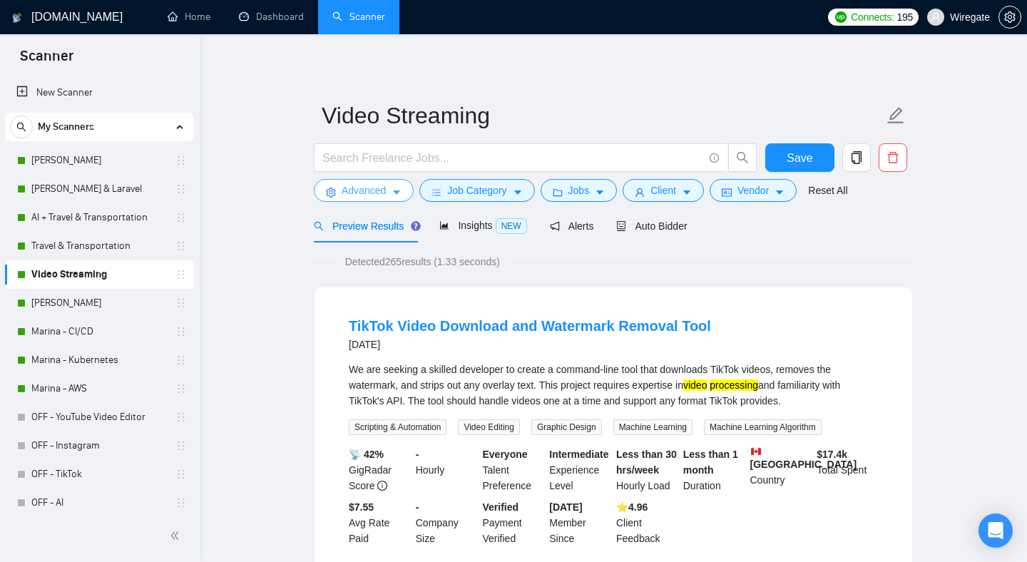
click at [339, 185] on button "Advanced" at bounding box center [364, 190] width 100 height 23
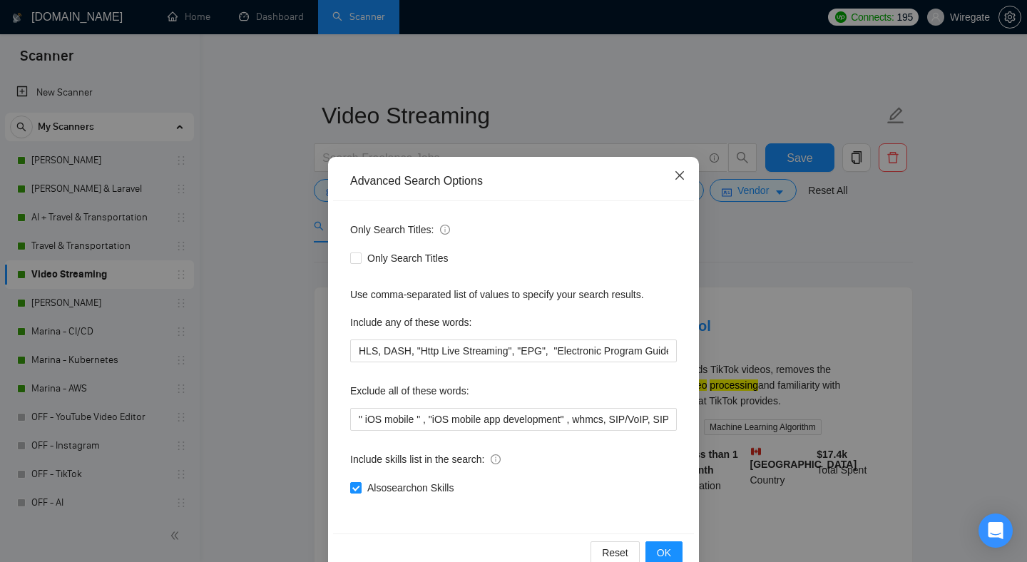
click at [683, 173] on icon "close" at bounding box center [679, 175] width 9 height 9
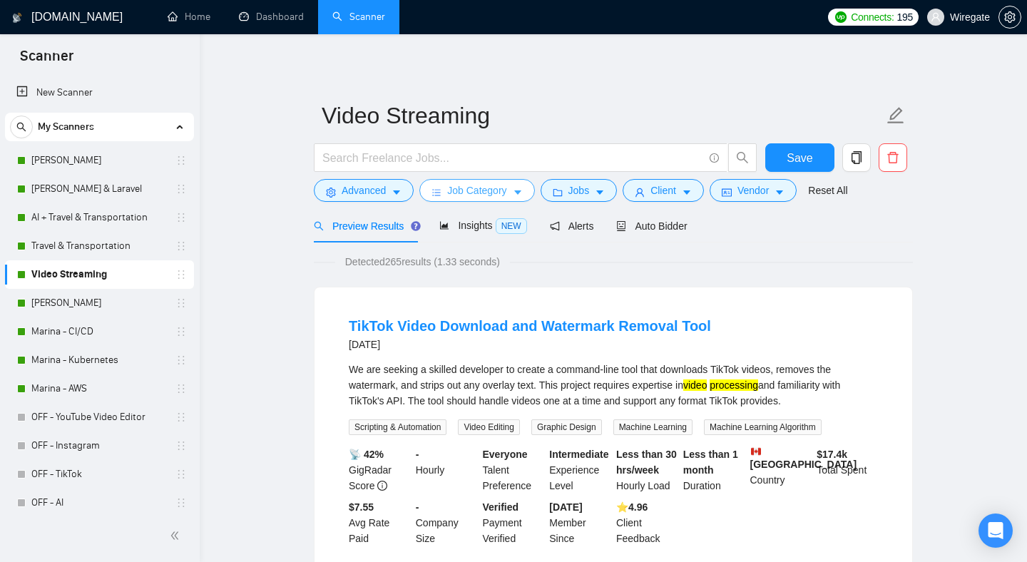
click at [511, 190] on button "Job Category" at bounding box center [476, 190] width 115 height 23
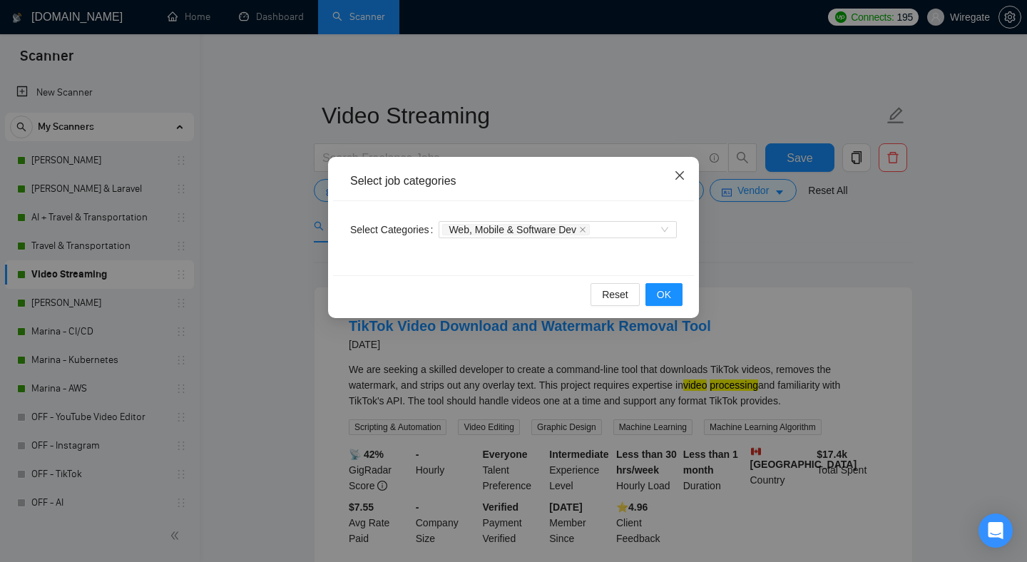
click at [679, 173] on icon "close" at bounding box center [679, 175] width 11 height 11
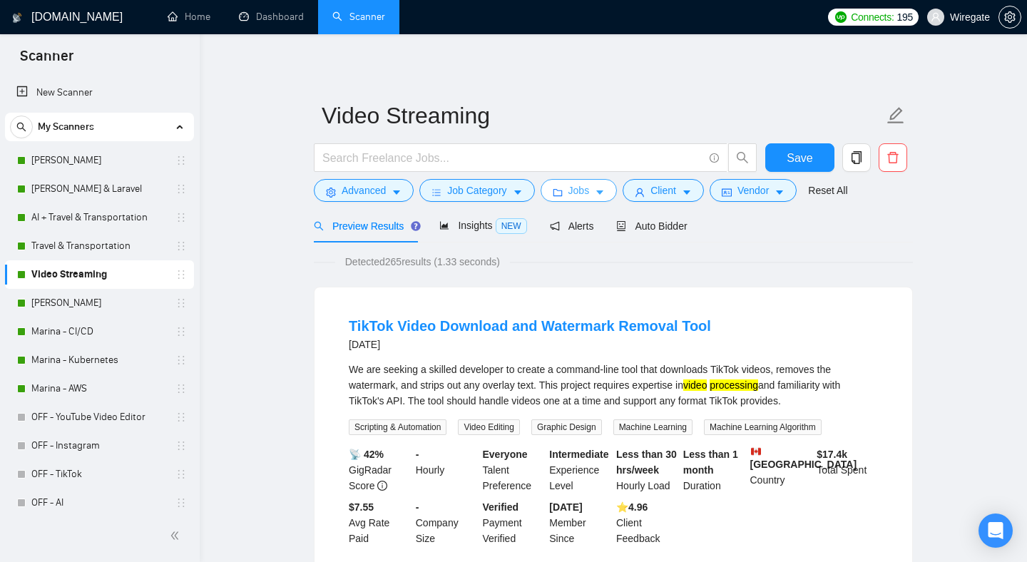
click at [596, 190] on button "Jobs" at bounding box center [579, 190] width 77 height 23
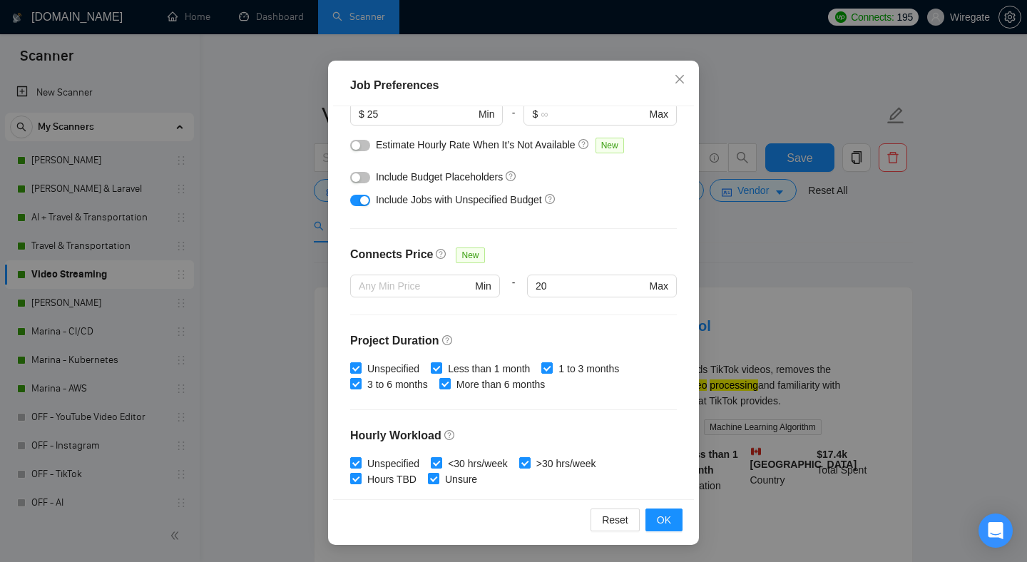
scroll to position [232, 0]
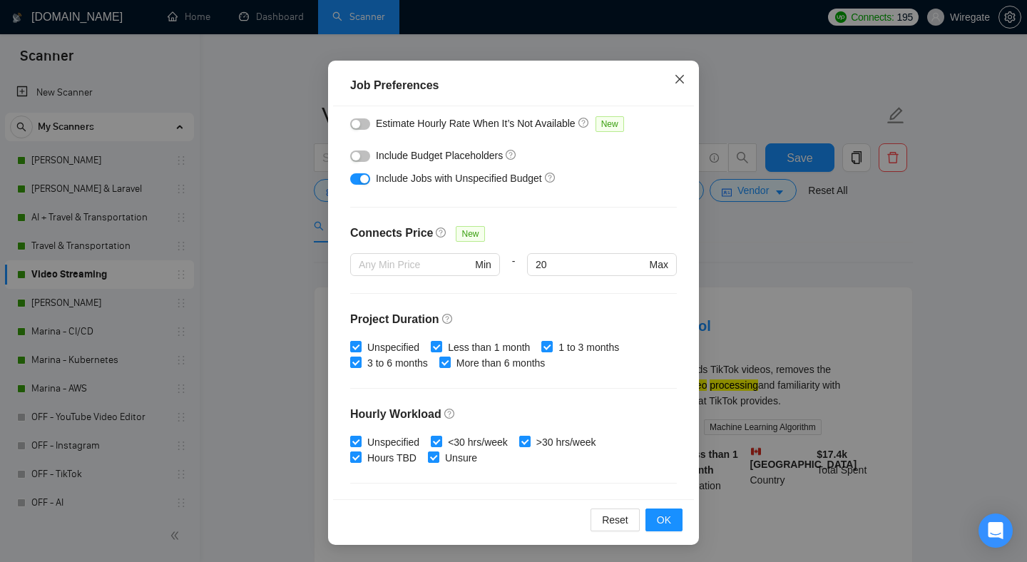
click at [676, 77] on icon "close" at bounding box center [679, 78] width 11 height 11
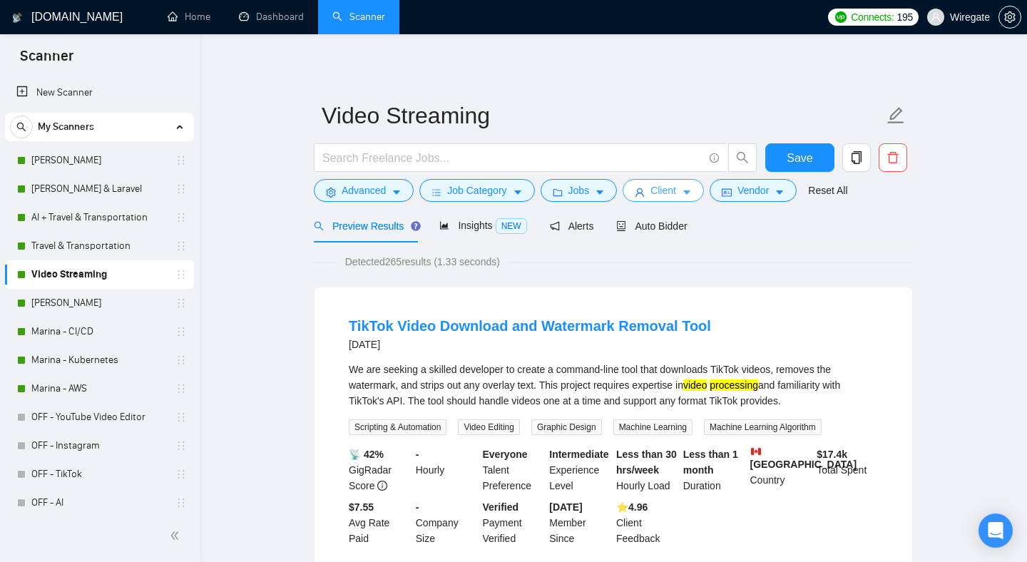
click at [644, 190] on icon "user" at bounding box center [639, 192] width 9 height 9
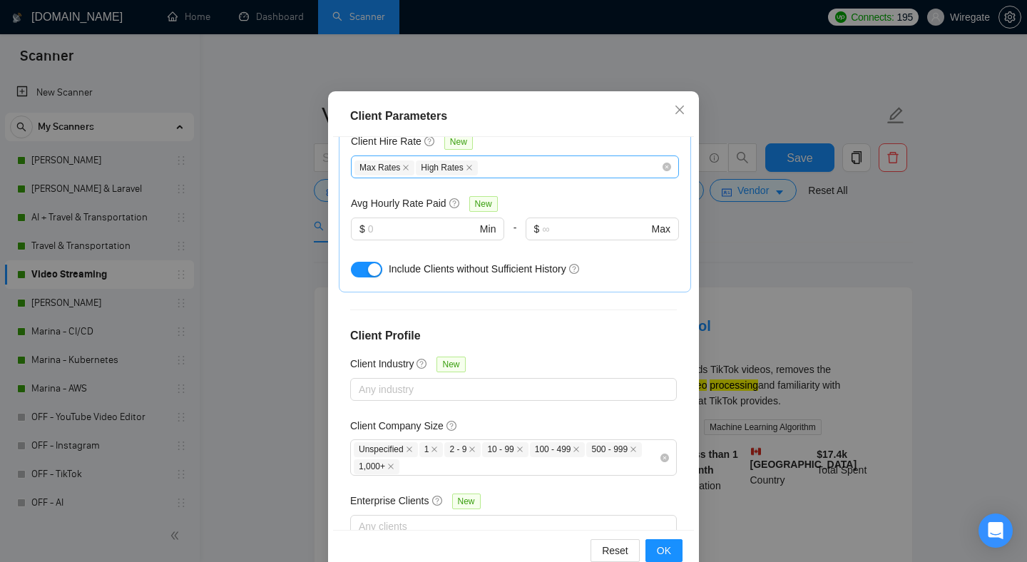
scroll to position [92, 0]
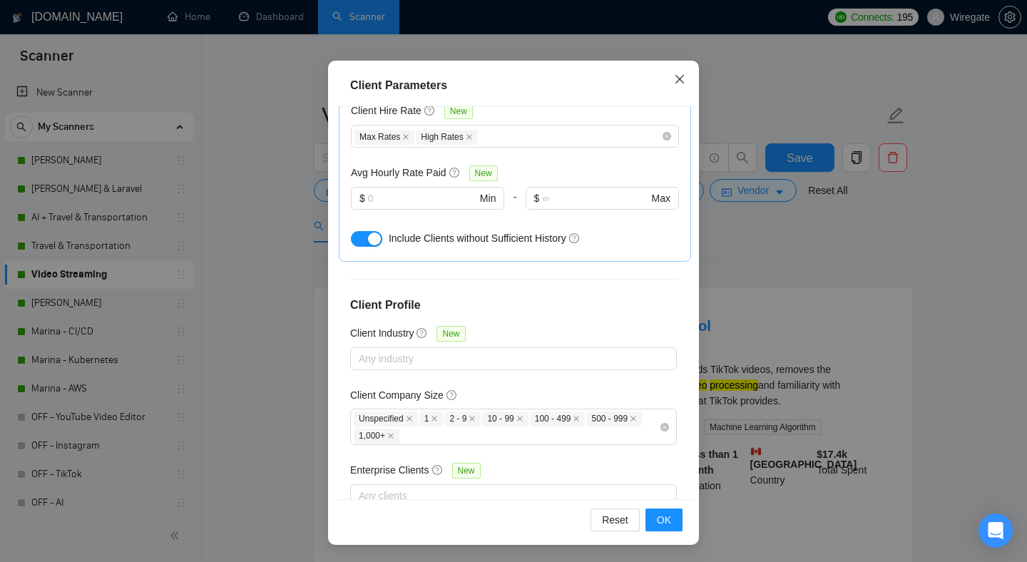
click at [682, 83] on icon "close" at bounding box center [679, 78] width 11 height 11
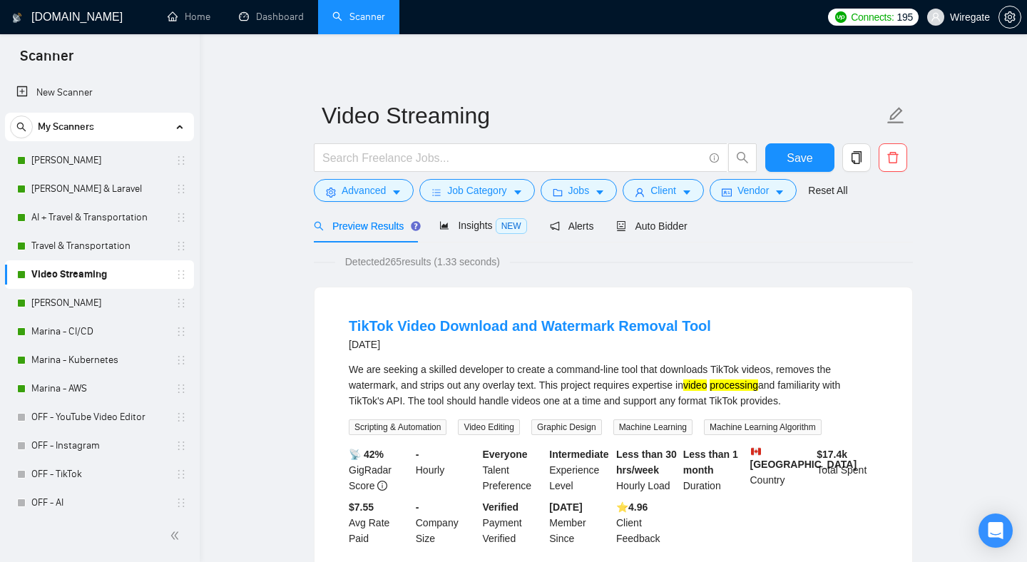
scroll to position [25, 0]
click at [739, 188] on button "Vendor" at bounding box center [752, 190] width 87 height 23
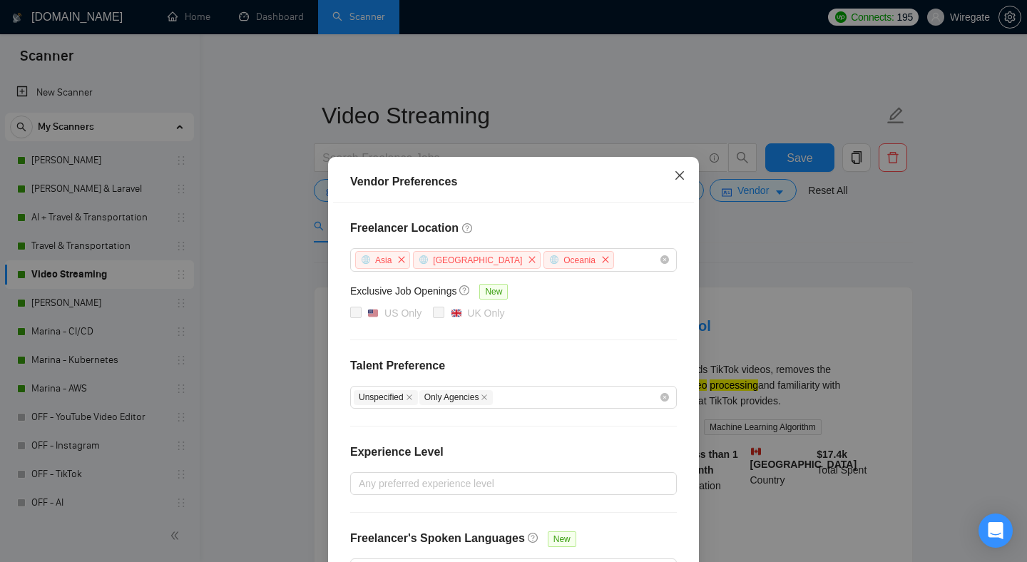
click at [671, 180] on span "Close" at bounding box center [679, 176] width 39 height 39
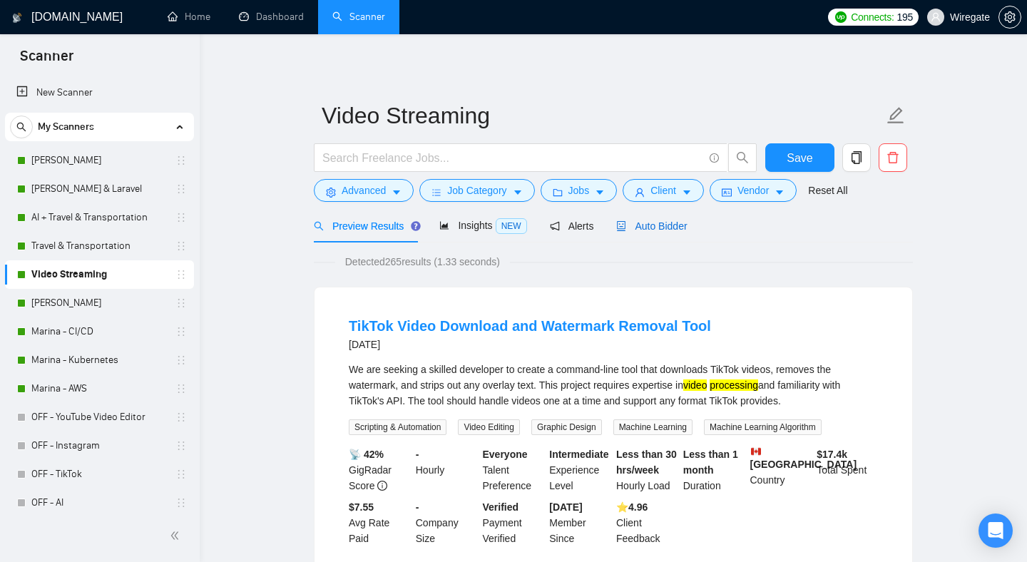
click at [626, 222] on icon "robot" at bounding box center [622, 226] width 9 height 10
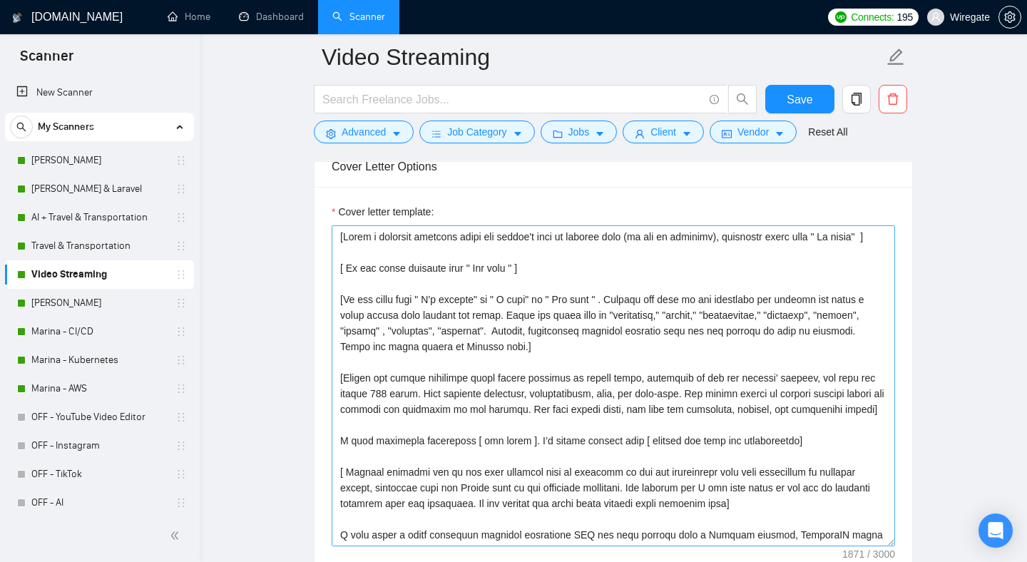
scroll to position [1523, 0]
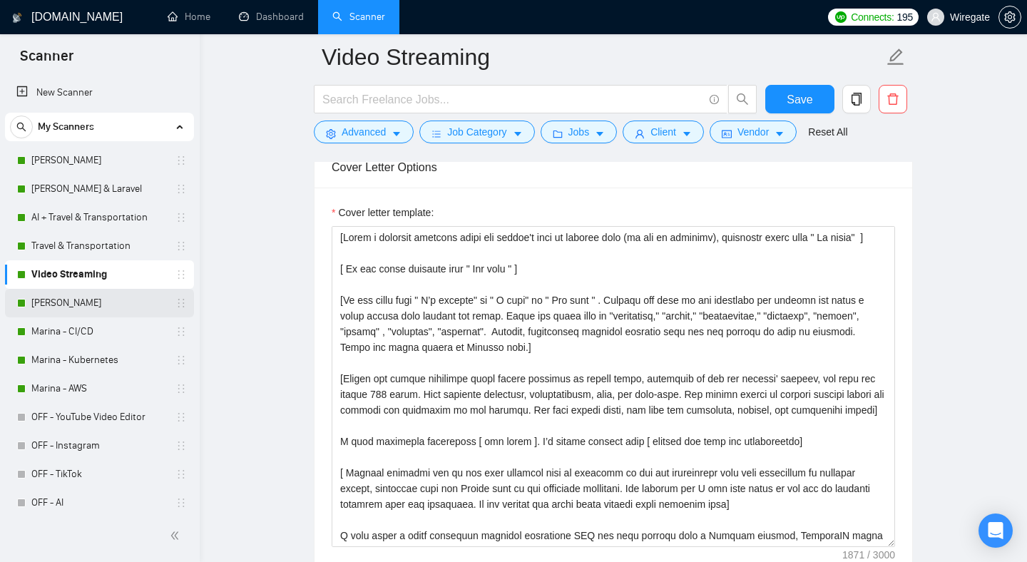
click at [89, 306] on link "[PERSON_NAME]" at bounding box center [98, 303] width 135 height 29
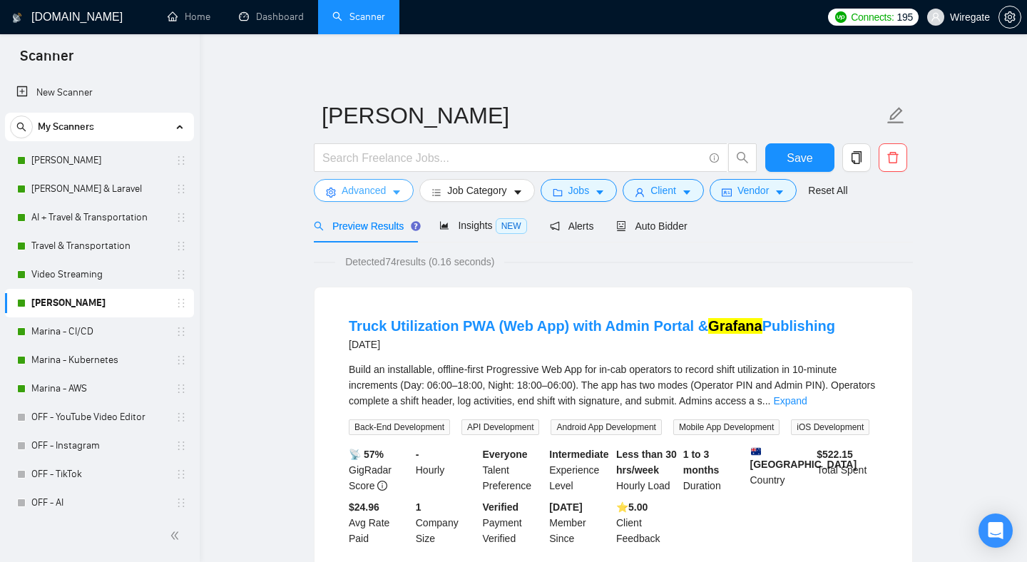
click at [361, 195] on span "Advanced" at bounding box center [364, 191] width 44 height 16
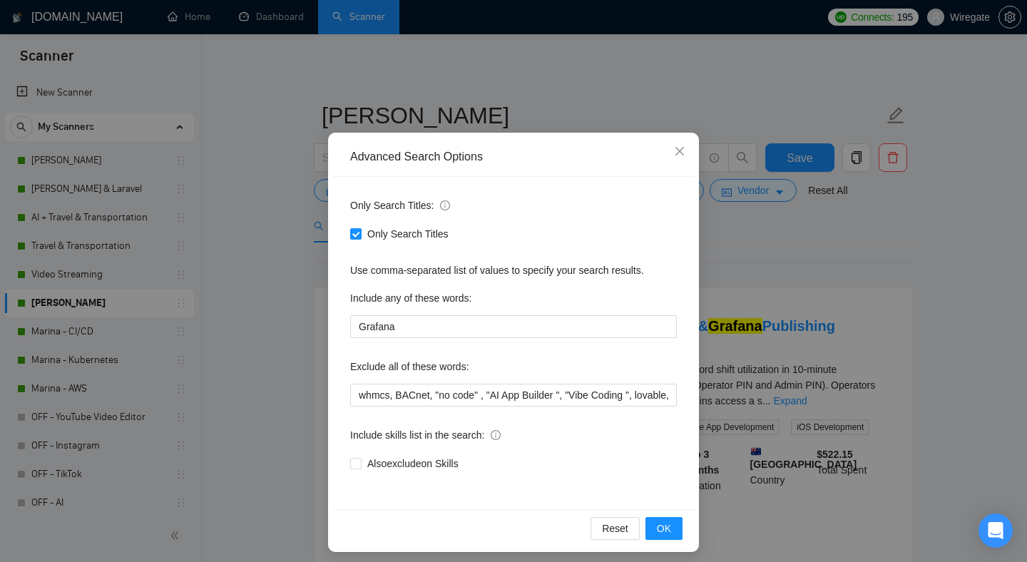
scroll to position [30, 0]
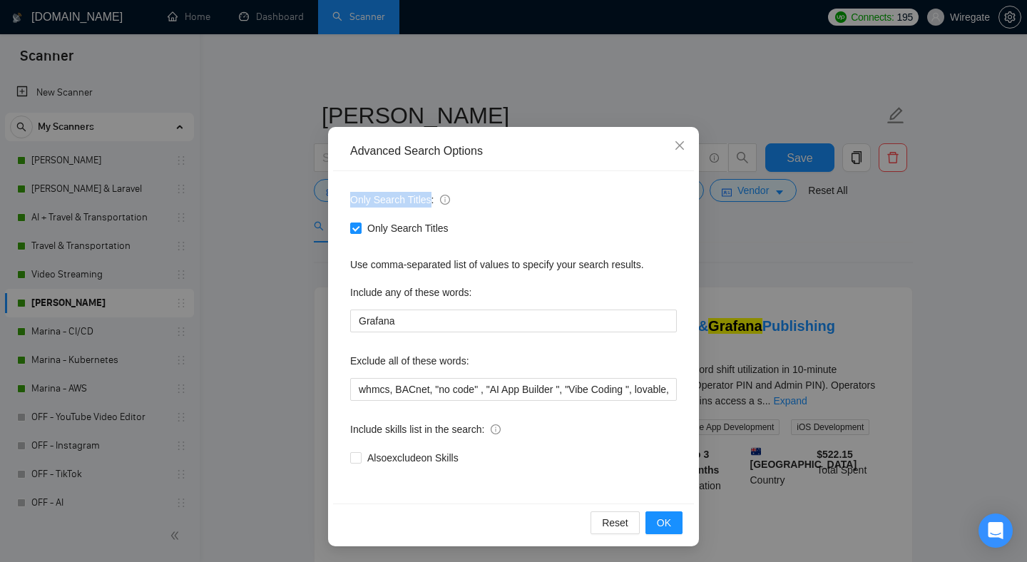
drag, startPoint x: 347, startPoint y: 200, endPoint x: 431, endPoint y: 200, distance: 84.1
click at [431, 200] on div "Only Search Titles: Only Search Titles Use comma-separated list of values to sp…" at bounding box center [513, 337] width 361 height 332
copy span "Only Search Titles"
click at [462, 196] on div "Only Search Titles:" at bounding box center [513, 202] width 327 height 29
click at [675, 142] on icon "close" at bounding box center [679, 145] width 11 height 11
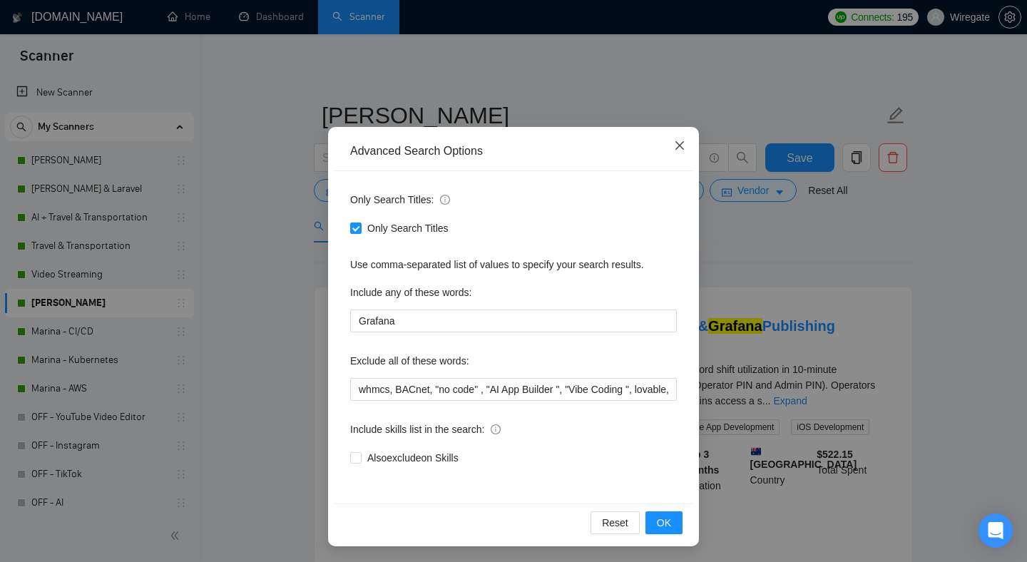
scroll to position [0, 0]
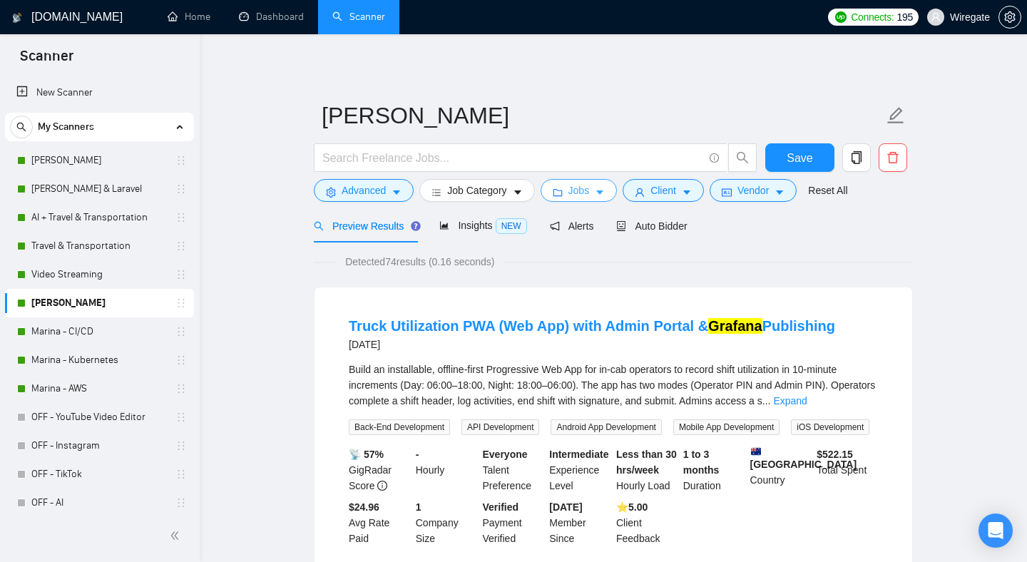
click at [588, 190] on span "Jobs" at bounding box center [578, 191] width 21 height 16
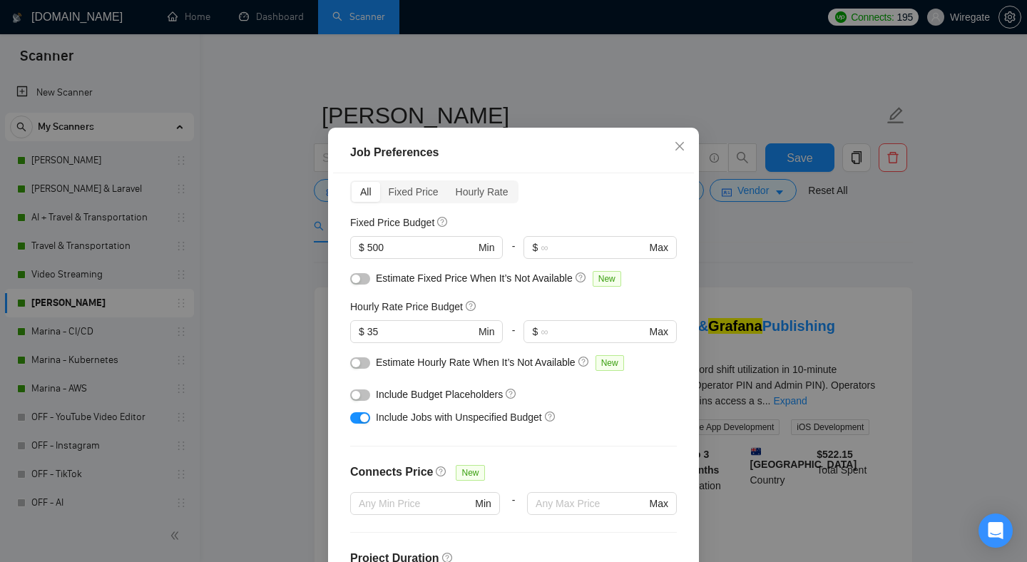
scroll to position [81, 0]
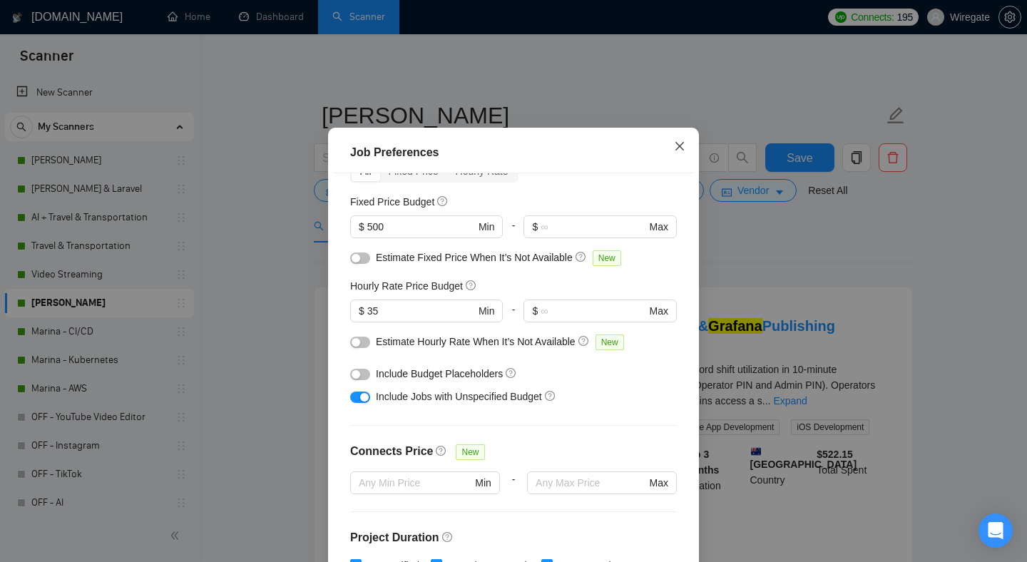
click at [680, 152] on icon "close" at bounding box center [679, 145] width 11 height 11
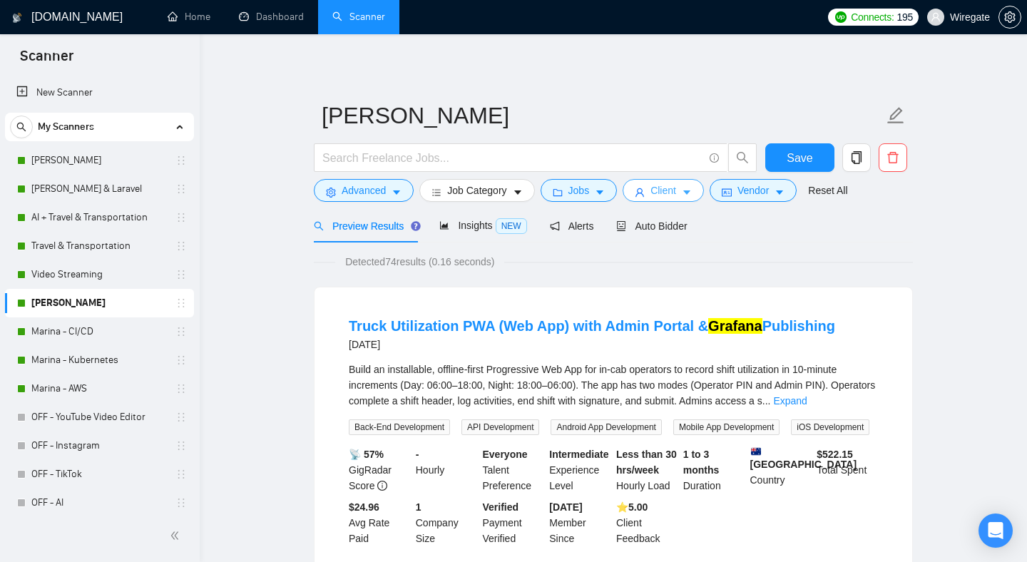
click at [675, 193] on span "Client" at bounding box center [663, 191] width 26 height 16
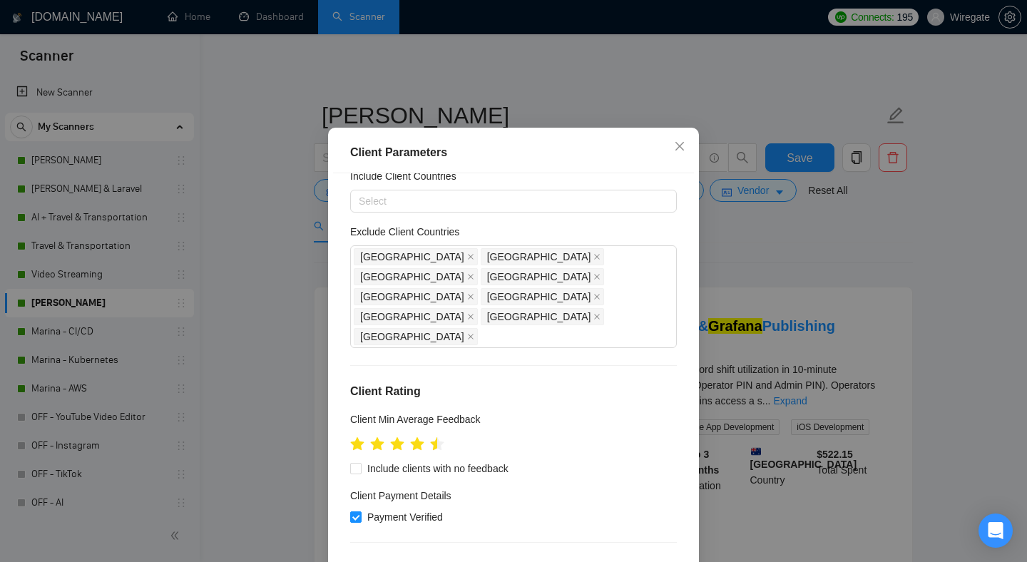
scroll to position [0, 0]
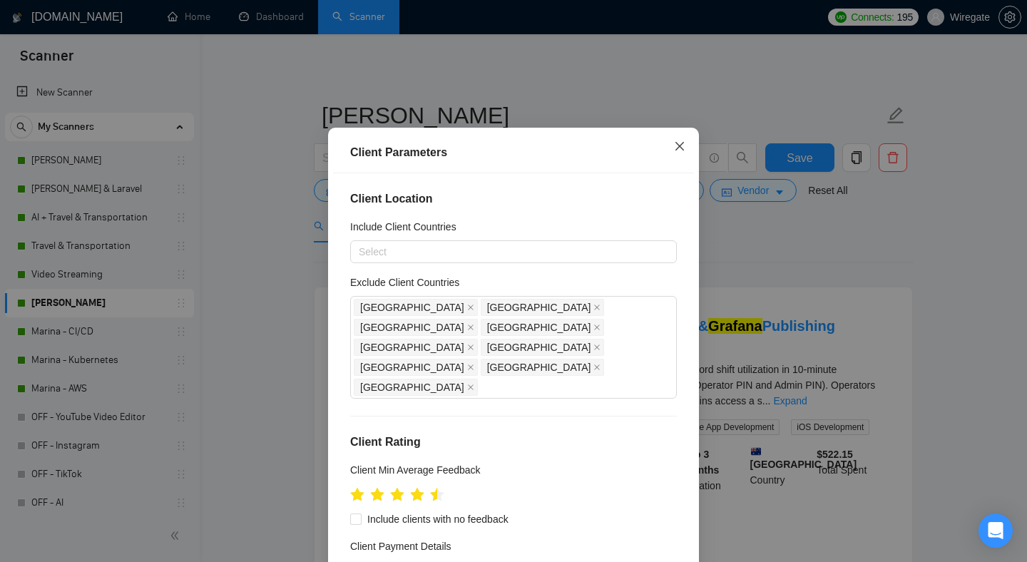
click at [685, 166] on span "Close" at bounding box center [679, 147] width 39 height 39
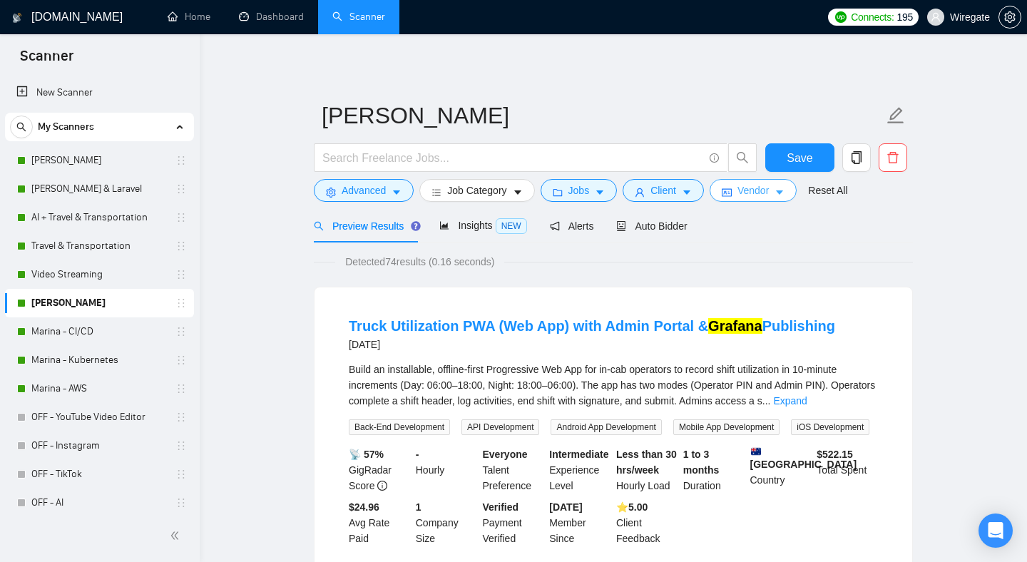
click at [769, 196] on span "Vendor" at bounding box center [752, 191] width 31 height 16
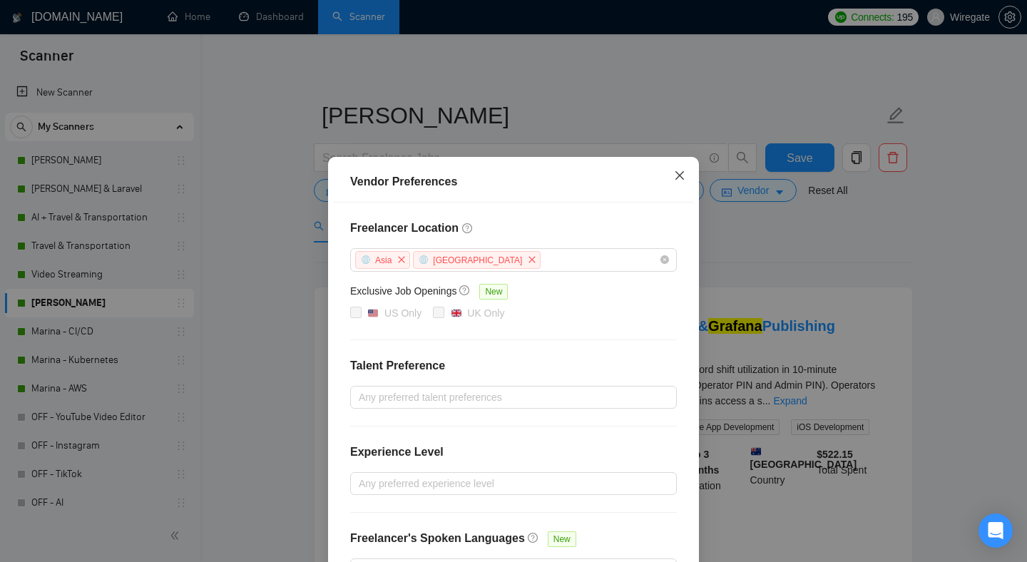
click at [675, 177] on icon "close" at bounding box center [679, 175] width 11 height 11
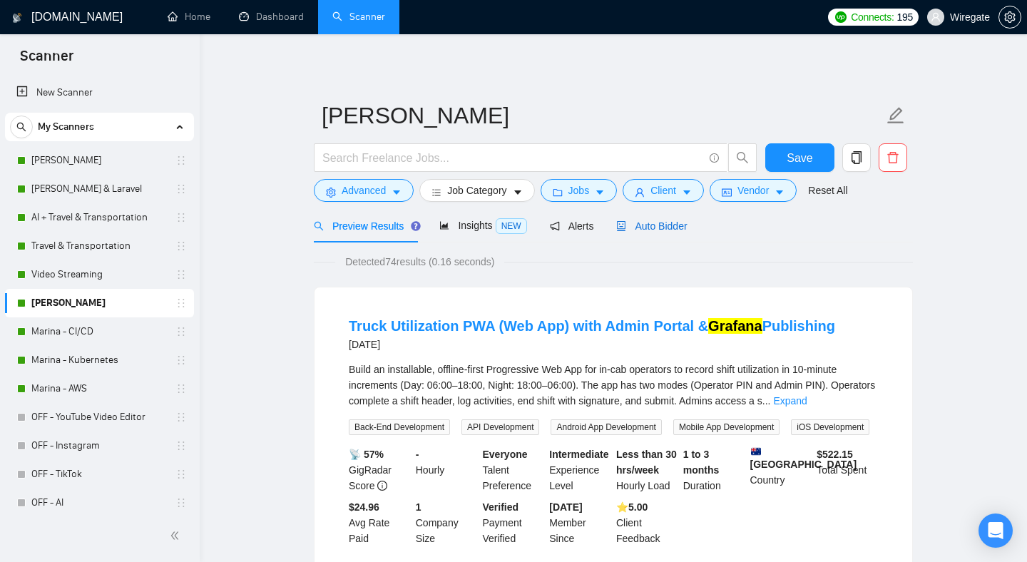
click at [650, 227] on span "Auto Bidder" at bounding box center [651, 225] width 71 height 11
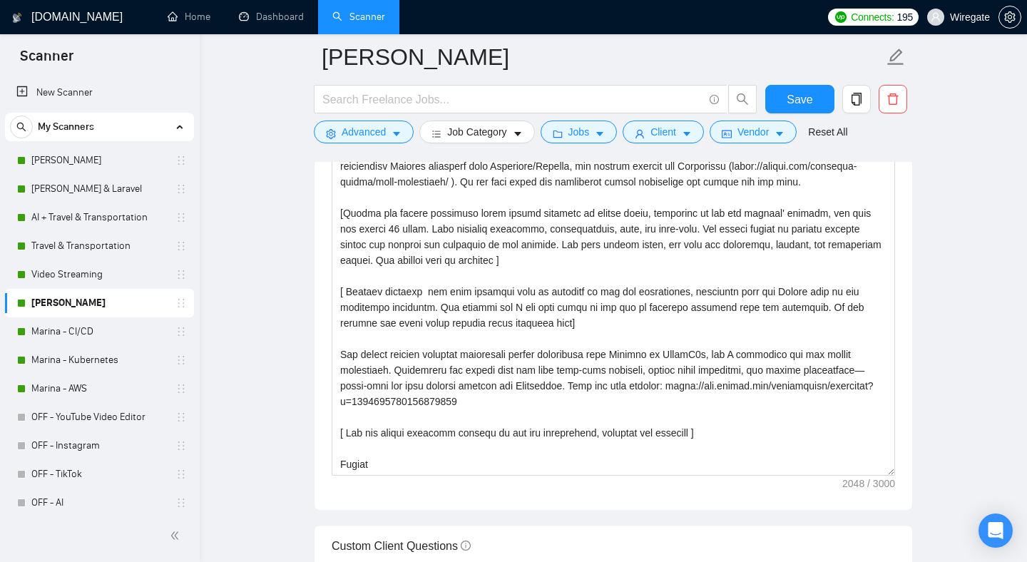
scroll to position [1681, 0]
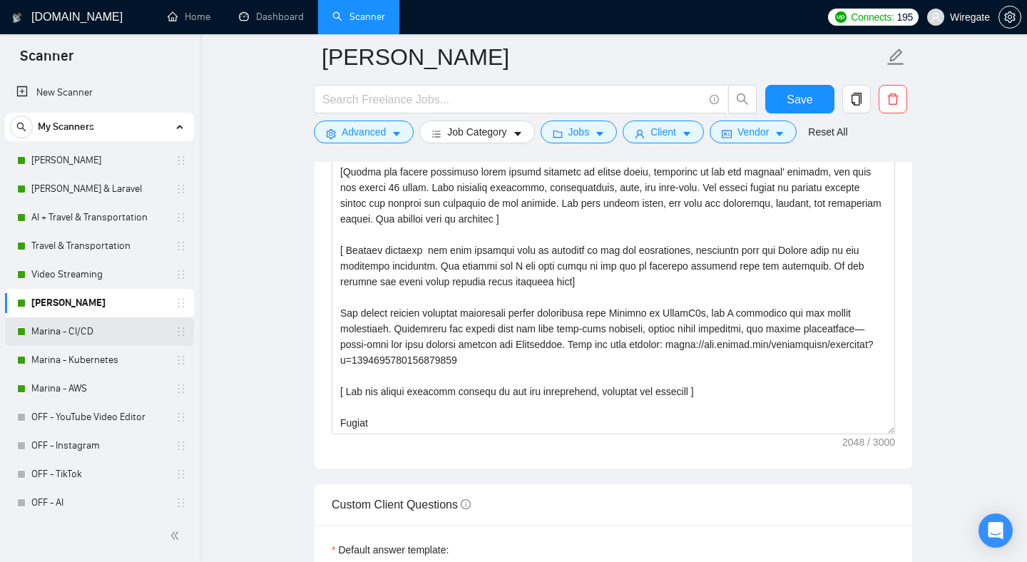
click at [108, 340] on link "Marina - CI/CD" at bounding box center [98, 331] width 135 height 29
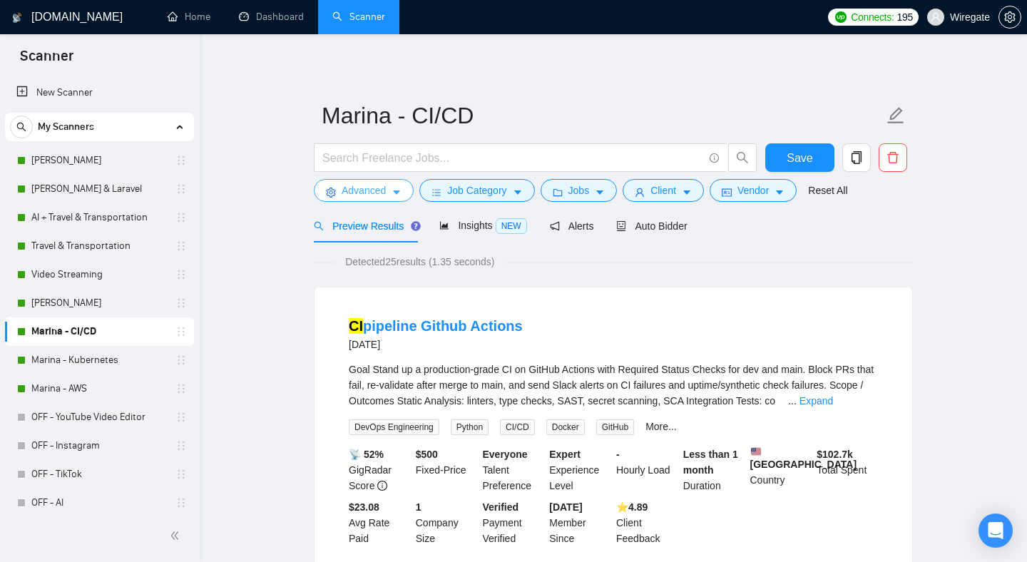
click at [384, 190] on span "Advanced" at bounding box center [364, 191] width 44 height 16
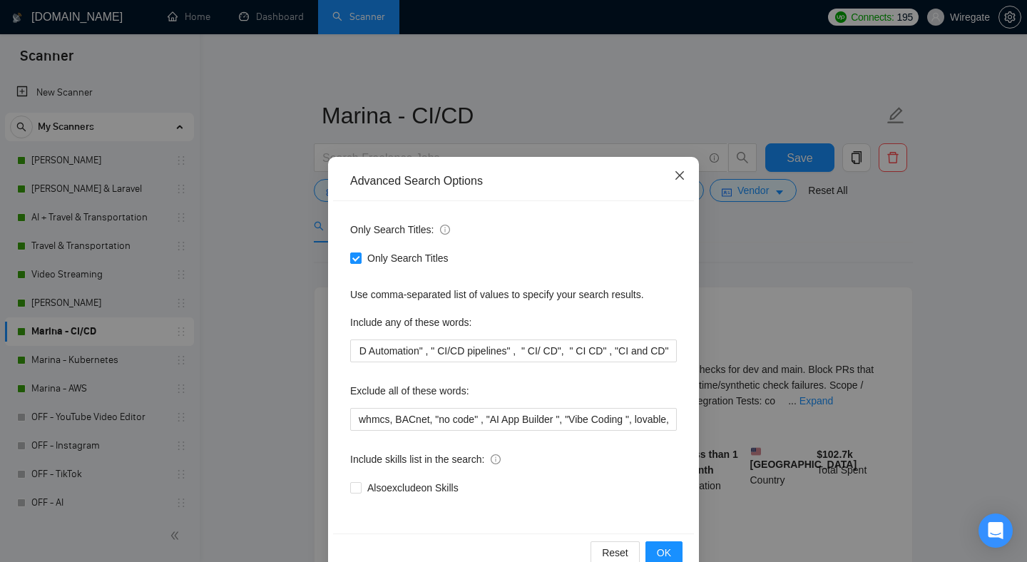
click at [682, 178] on icon "close" at bounding box center [679, 175] width 11 height 11
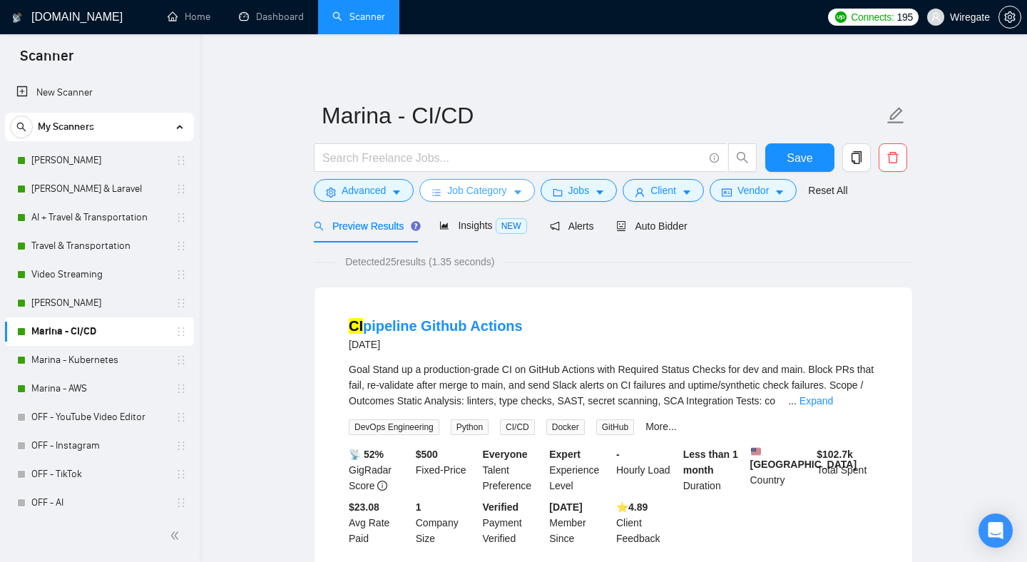
click at [491, 188] on span "Job Category" at bounding box center [476, 191] width 59 height 16
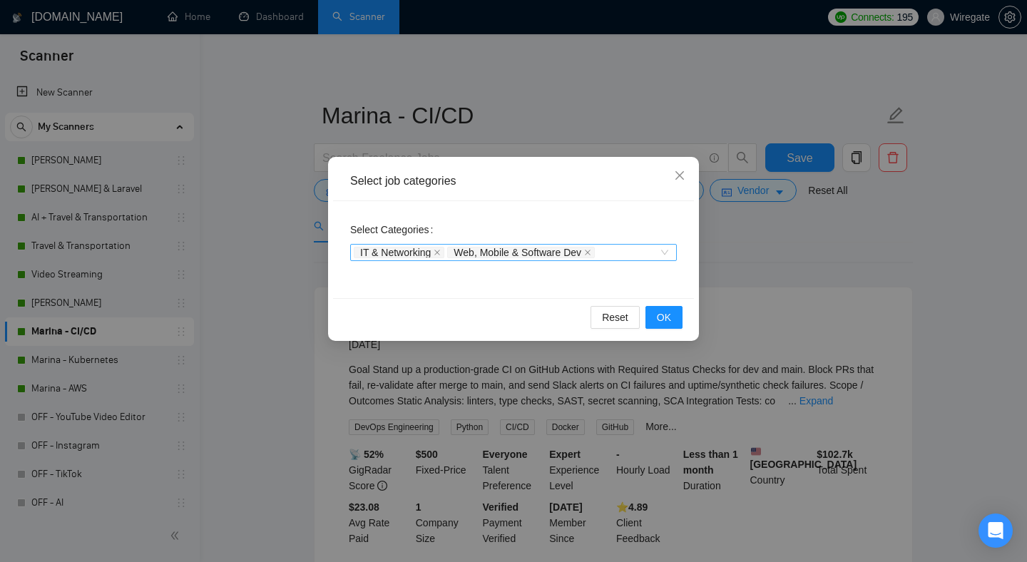
click at [665, 250] on div "IT & Networking Web, Mobile & Software Dev" at bounding box center [513, 252] width 327 height 17
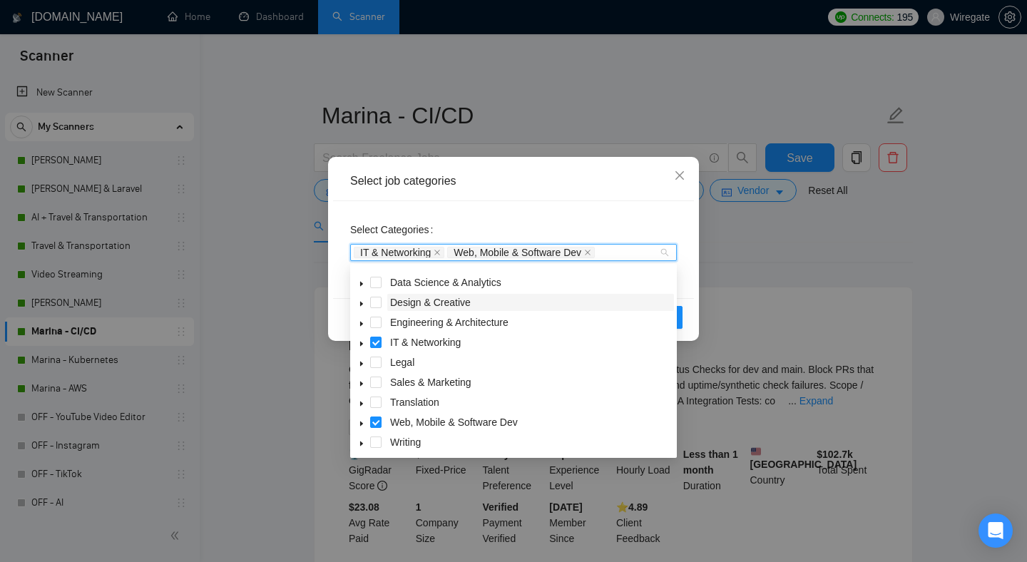
scroll to position [57, 0]
click at [360, 342] on icon "caret-down" at bounding box center [361, 342] width 3 height 5
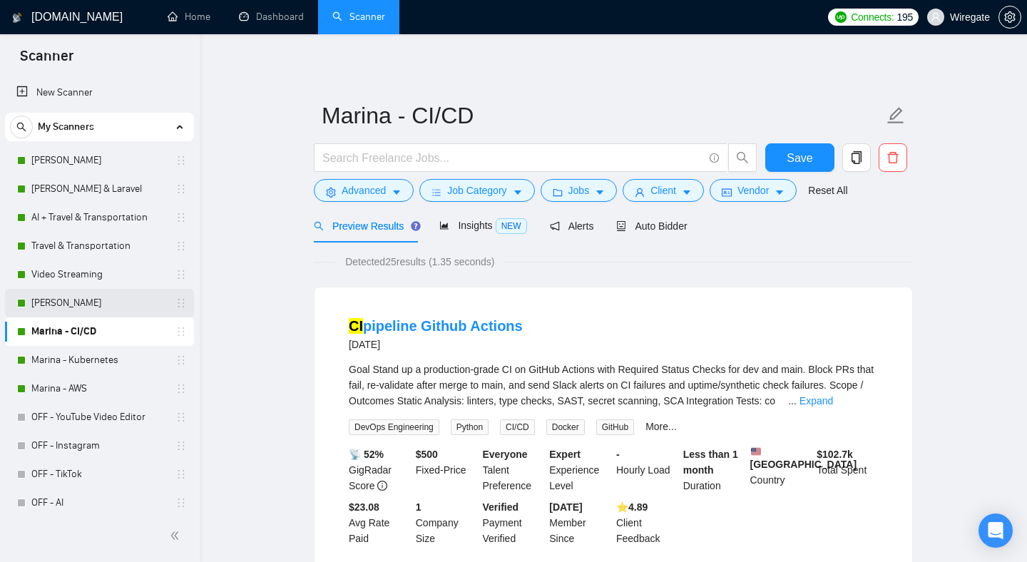
click at [115, 304] on link "[PERSON_NAME]" at bounding box center [98, 303] width 135 height 29
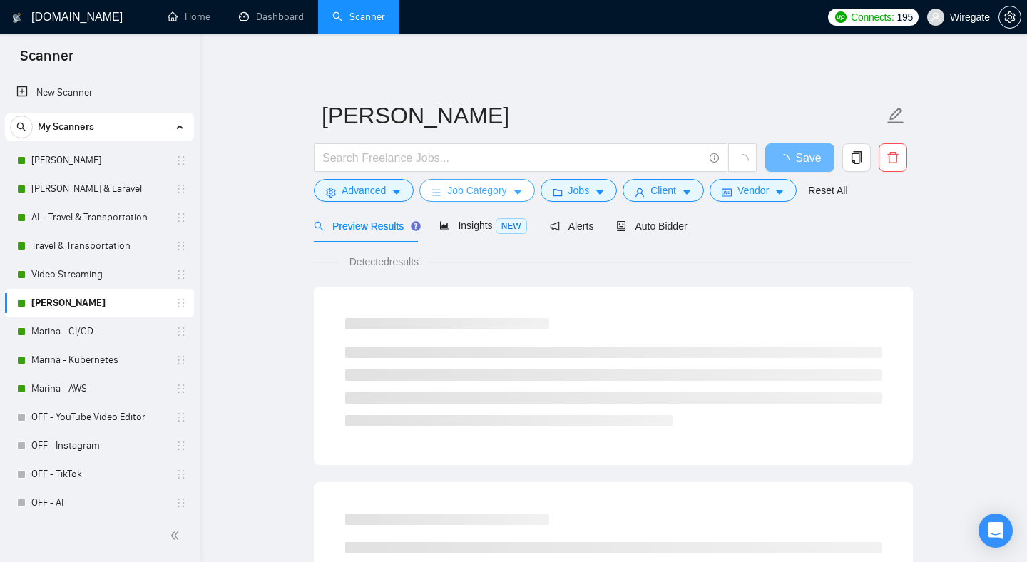
click at [492, 189] on span "Job Category" at bounding box center [476, 191] width 59 height 16
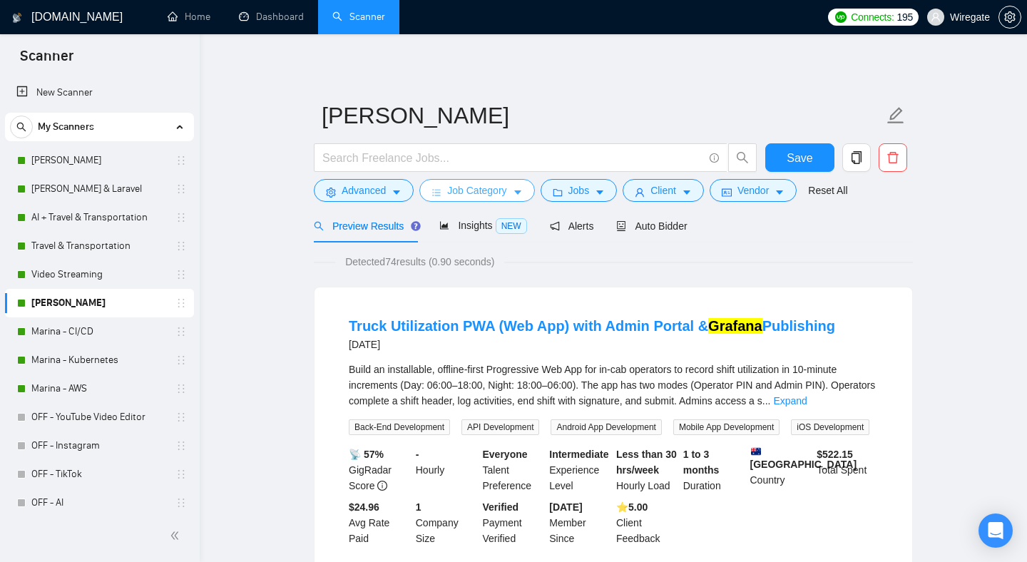
click at [516, 195] on button "Job Category" at bounding box center [476, 190] width 115 height 23
click at [383, 200] on button "Advanced" at bounding box center [364, 190] width 100 height 23
click at [516, 192] on icon "caret-down" at bounding box center [518, 193] width 10 height 10
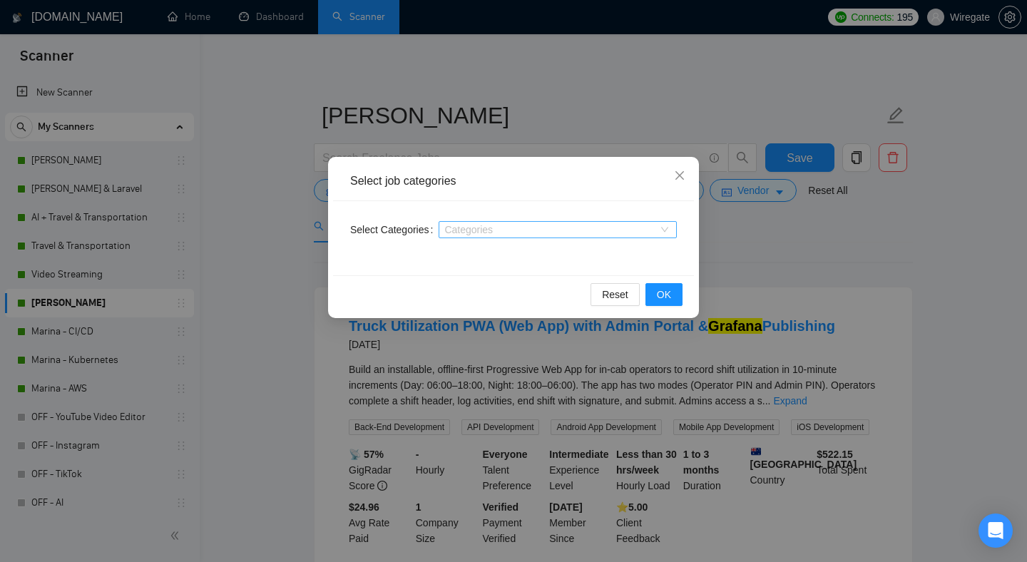
click at [623, 230] on div at bounding box center [550, 229] width 217 height 11
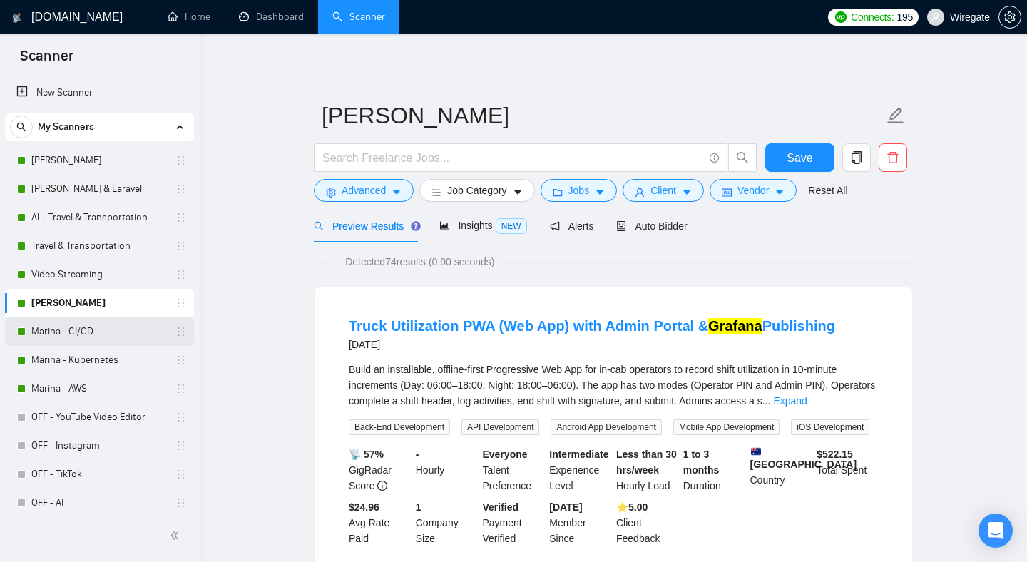
click at [89, 339] on link "Marina - CI/CD" at bounding box center [98, 331] width 135 height 29
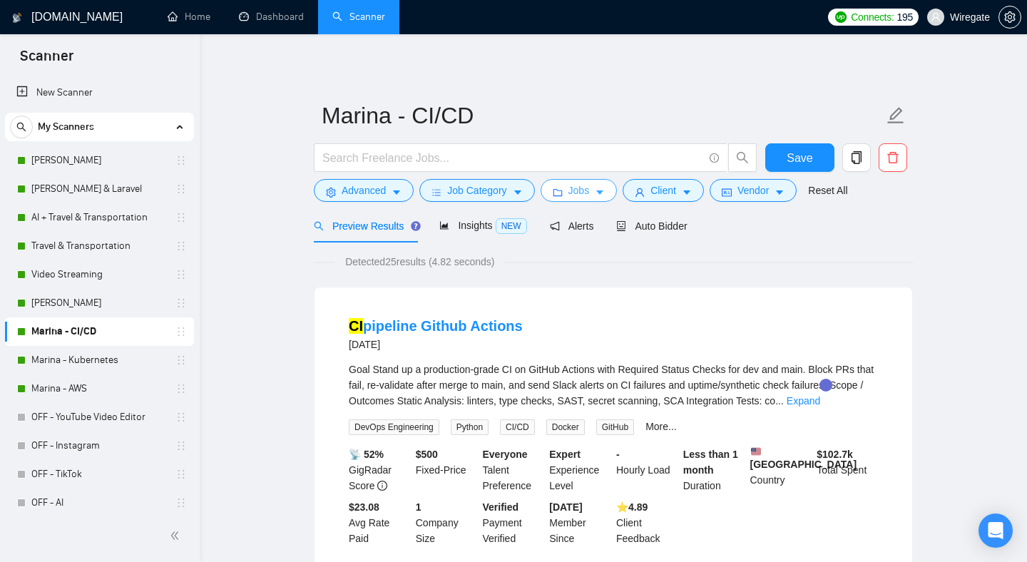
click at [590, 190] on span "Jobs" at bounding box center [578, 191] width 21 height 16
click at [676, 193] on span "Client" at bounding box center [663, 191] width 26 height 16
click at [666, 227] on span "Auto Bidder" at bounding box center [651, 225] width 71 height 11
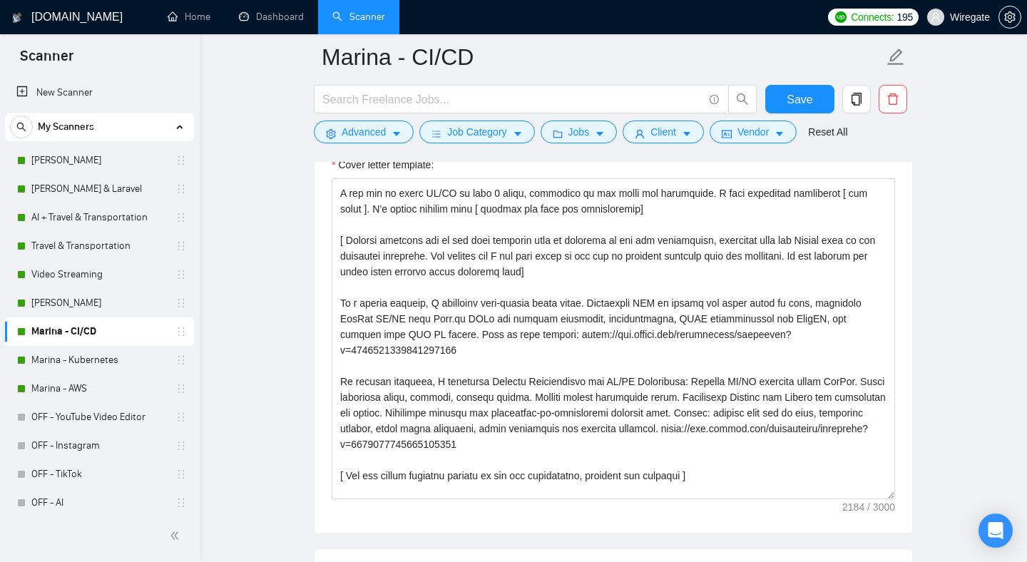
scroll to position [188, 0]
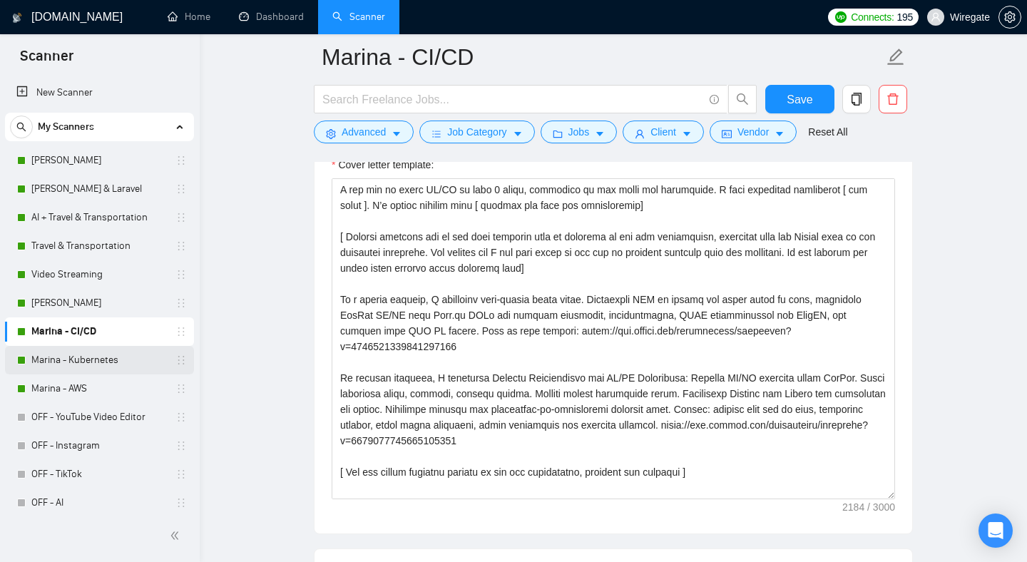
click at [83, 368] on link "Marina - Kubernetes" at bounding box center [98, 360] width 135 height 29
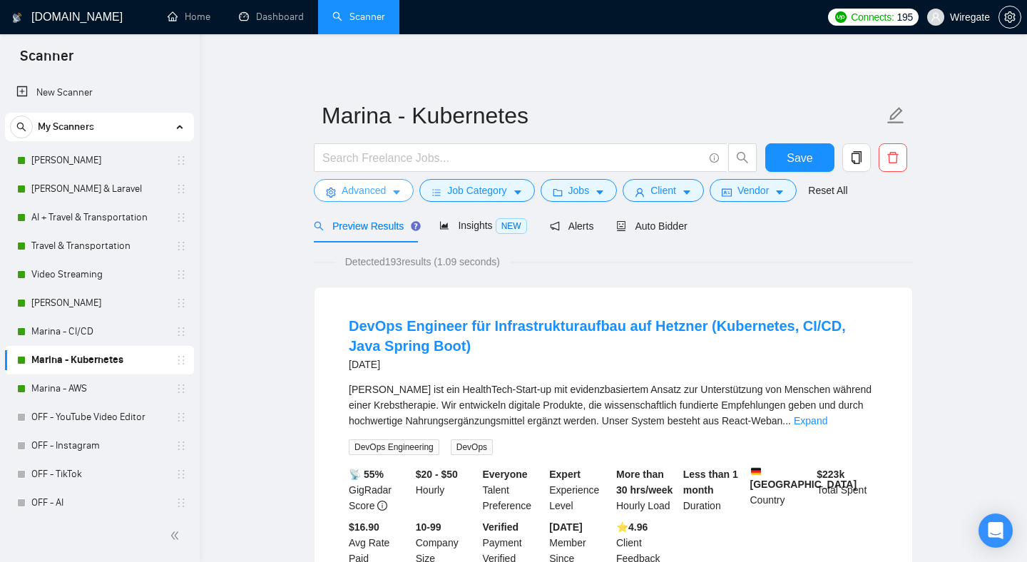
click at [382, 188] on span "Advanced" at bounding box center [364, 191] width 44 height 16
click at [478, 195] on span "Job Category" at bounding box center [476, 191] width 59 height 16
click at [575, 194] on span "Jobs" at bounding box center [578, 191] width 21 height 16
click at [674, 186] on span "Client" at bounding box center [663, 191] width 26 height 16
click at [647, 231] on span "Auto Bidder" at bounding box center [651, 225] width 71 height 11
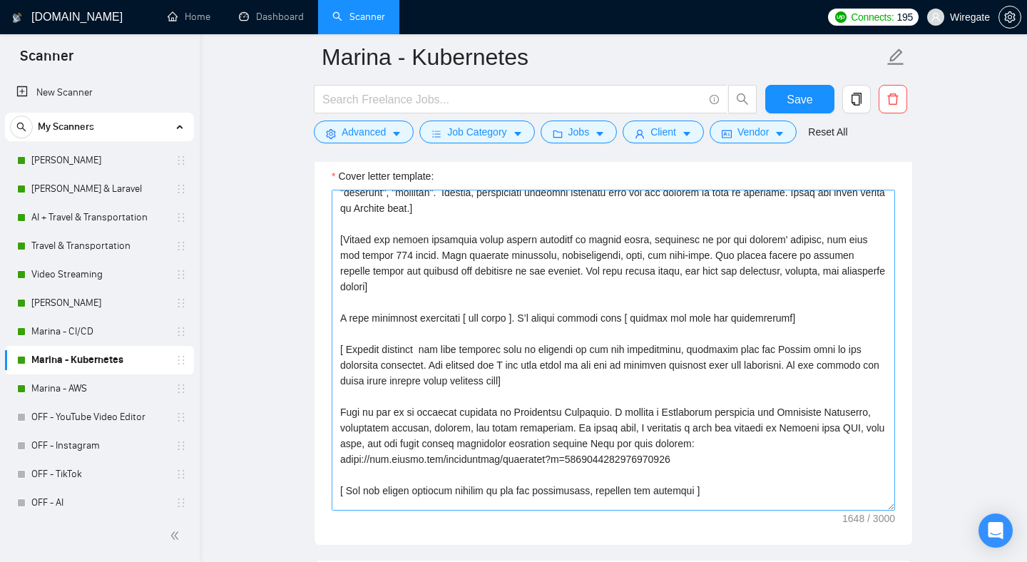
scroll to position [94, 0]
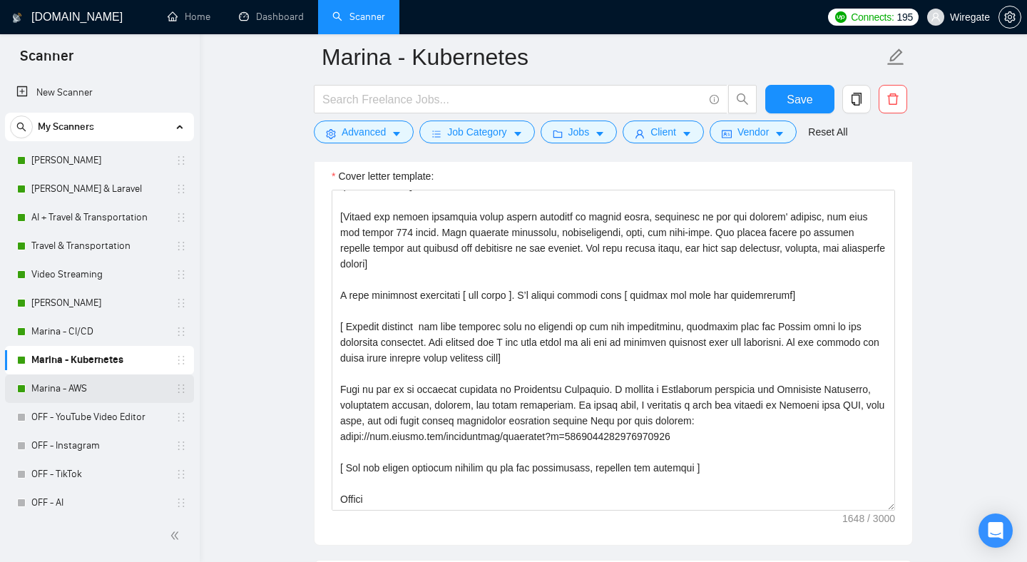
click at [106, 386] on link "Marina - AWS" at bounding box center [98, 388] width 135 height 29
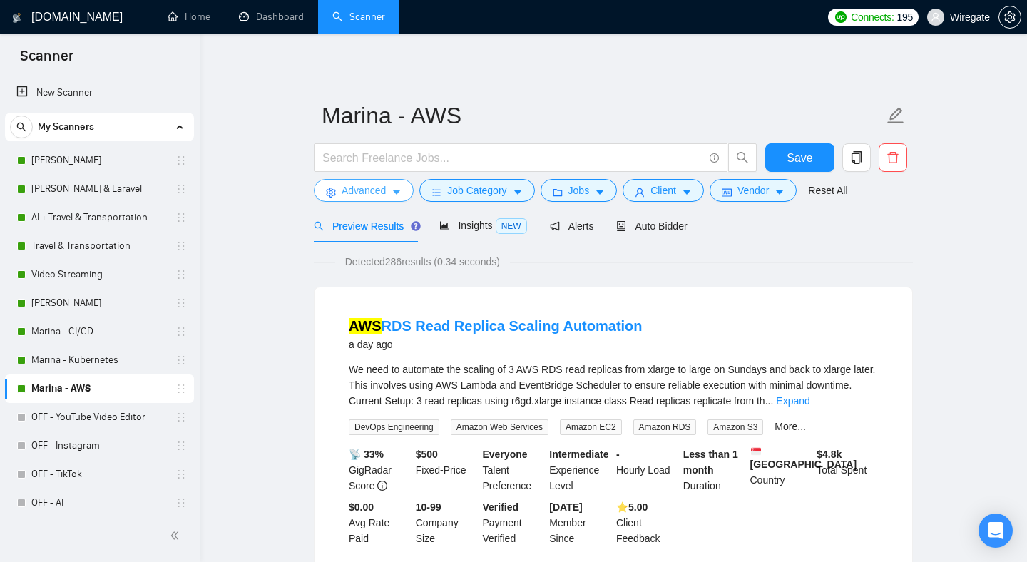
click at [379, 190] on span "Advanced" at bounding box center [364, 191] width 44 height 16
click at [478, 190] on span "Job Category" at bounding box center [476, 191] width 59 height 16
click at [581, 197] on span "Jobs" at bounding box center [578, 191] width 21 height 16
click at [655, 193] on button "Client" at bounding box center [663, 190] width 81 height 23
click at [654, 227] on span "Auto Bidder" at bounding box center [651, 225] width 71 height 11
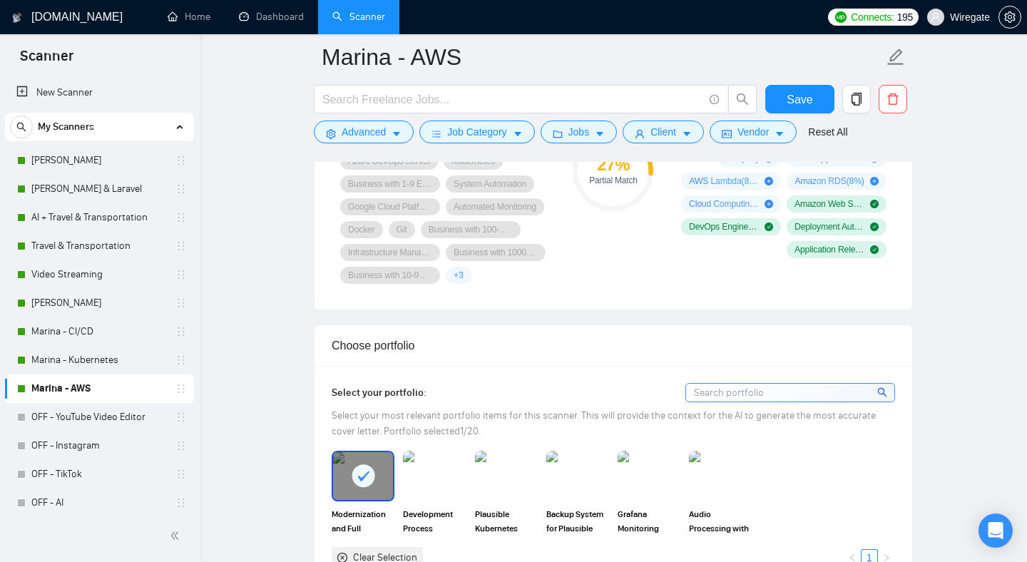
scroll to position [671, 0]
